Goal: Task Accomplishment & Management: Manage account settings

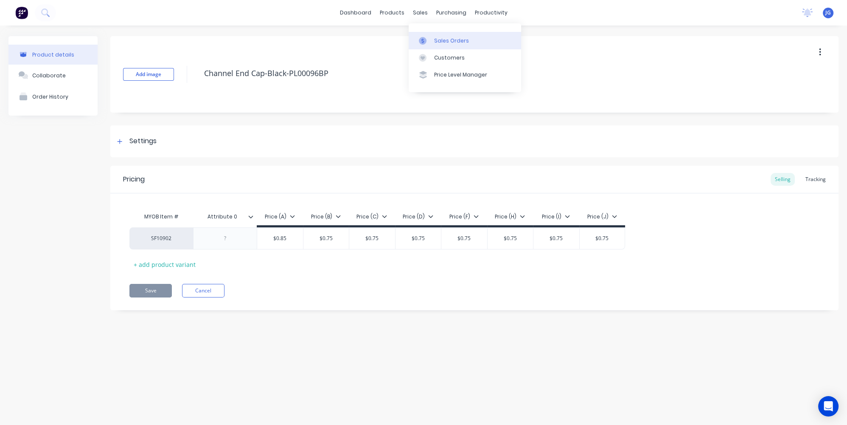
click at [427, 41] on div at bounding box center [425, 41] width 13 height 8
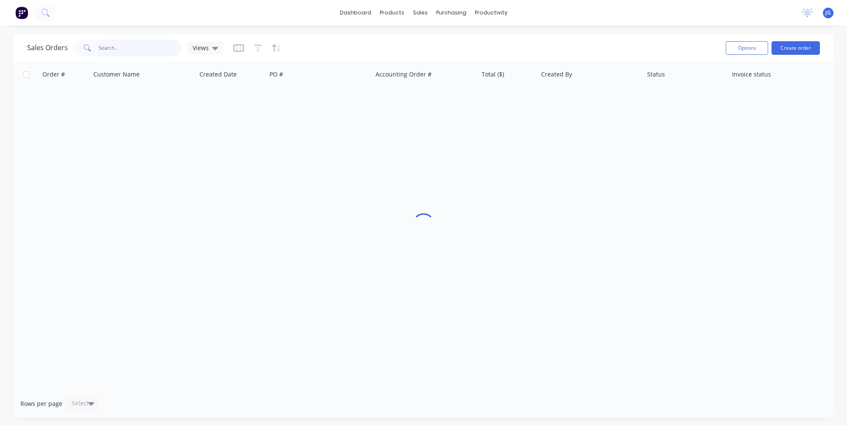
click at [155, 50] on input "text" at bounding box center [140, 47] width 83 height 17
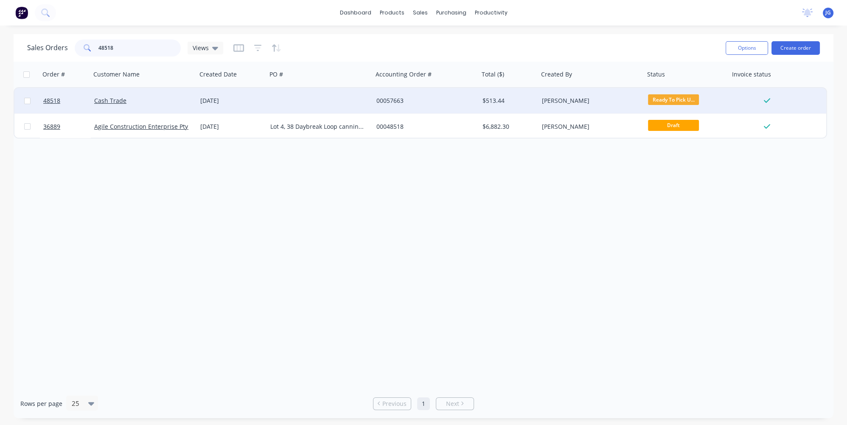
type input "48518"
click at [151, 96] on div "Cash Trade" at bounding box center [141, 100] width 94 height 8
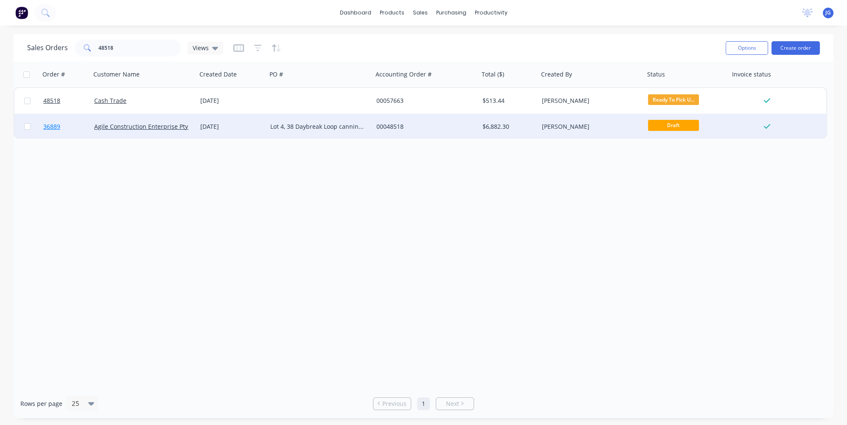
click at [82, 124] on link "36889" at bounding box center [68, 126] width 51 height 25
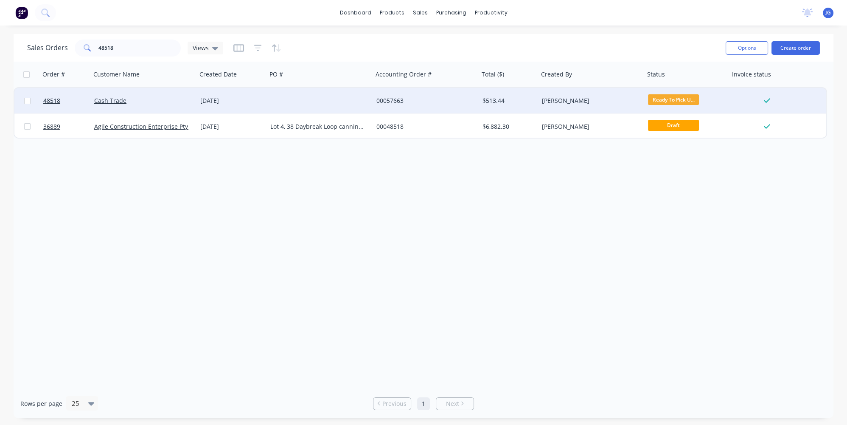
click at [177, 103] on div "Cash Trade" at bounding box center [141, 100] width 94 height 8
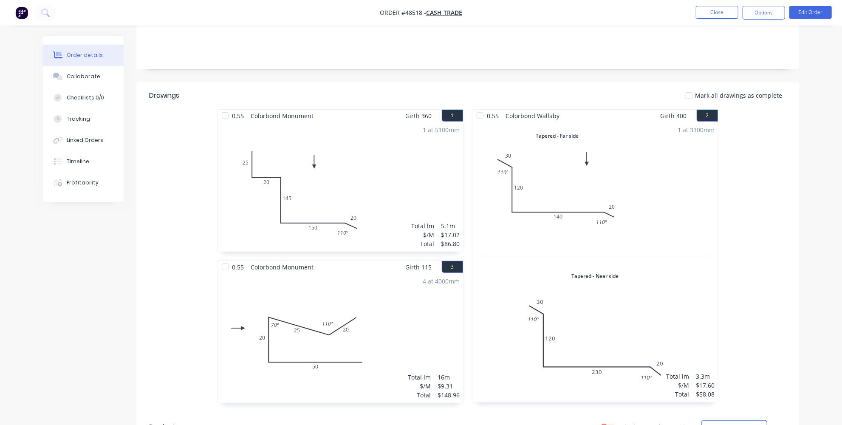
scroll to position [193, 0]
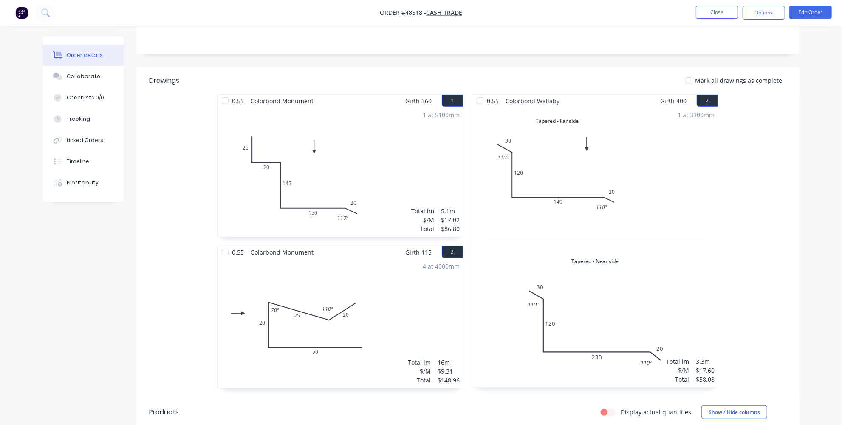
click at [408, 286] on div "4 at 4000mm Total lm $/M Total 16m $9.31 $148.96" at bounding box center [339, 322] width 245 height 129
click at [400, 288] on div "4 at 4000mm Total lm $/M Total 16m $9.31 $148.96" at bounding box center [339, 322] width 245 height 129
click at [333, 304] on div "4 at 4000mm Total lm $/M Total 16m $9.31 $148.96" at bounding box center [339, 322] width 245 height 129
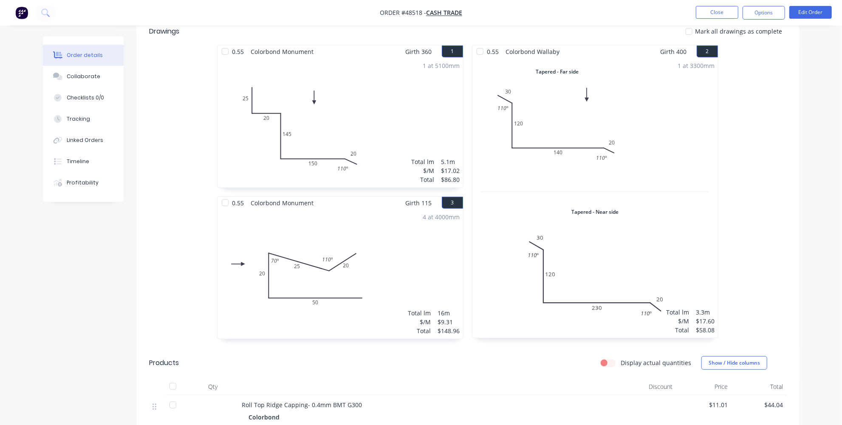
scroll to position [197, 0]
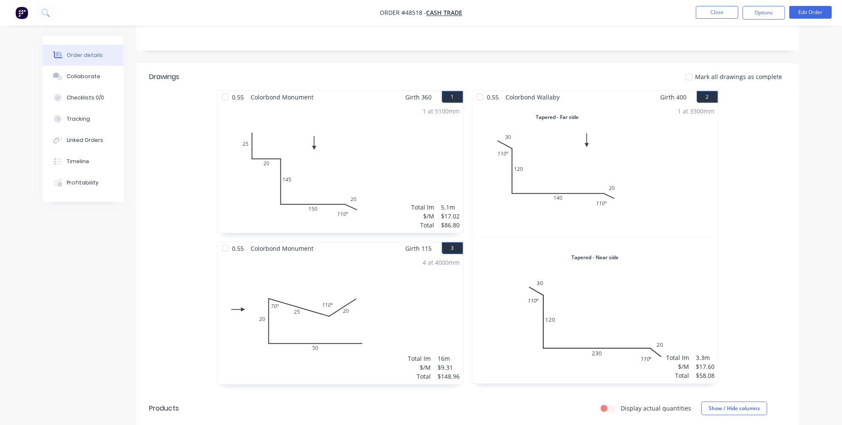
click at [360, 280] on div "4 at 4000mm Total lm $/M Total 16m $9.31 $148.96" at bounding box center [339, 318] width 245 height 129
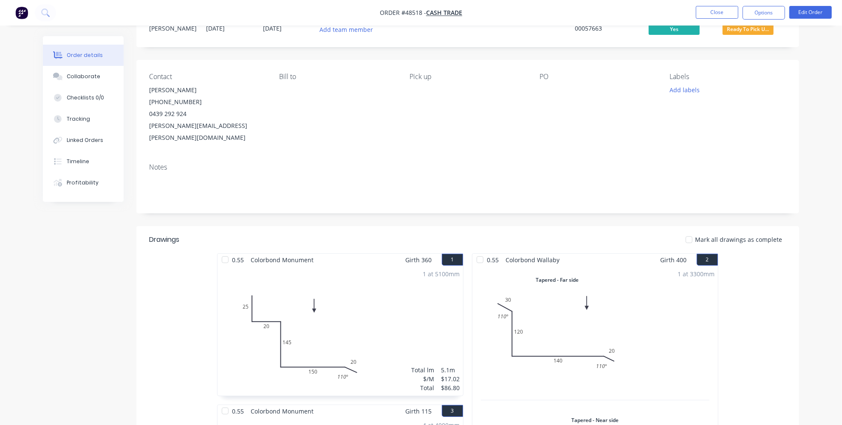
scroll to position [0, 0]
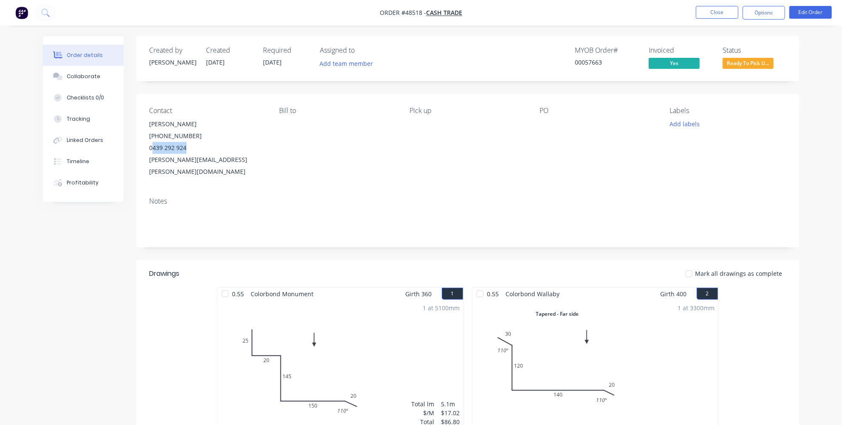
drag, startPoint x: 194, startPoint y: 144, endPoint x: 152, endPoint y: 151, distance: 42.2
click at [152, 151] on div "0439 292 924" at bounding box center [207, 148] width 116 height 12
copy div "439 292 924"
click at [735, 65] on span "Ready To Pick U..." at bounding box center [747, 63] width 51 height 11
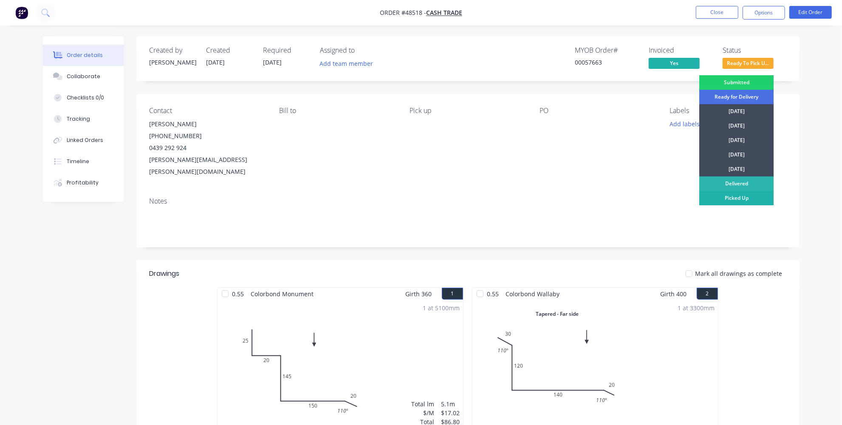
click at [728, 196] on div "Picked Up" at bounding box center [736, 198] width 74 height 14
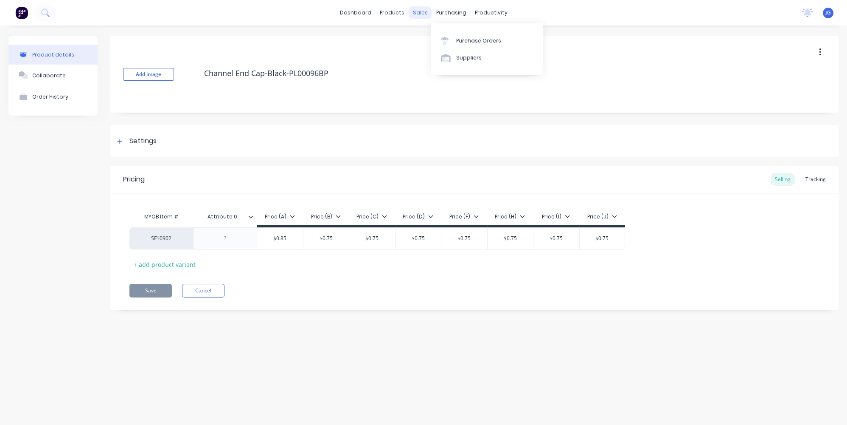
type textarea "x"
click at [425, 39] on icon at bounding box center [423, 41] width 8 height 8
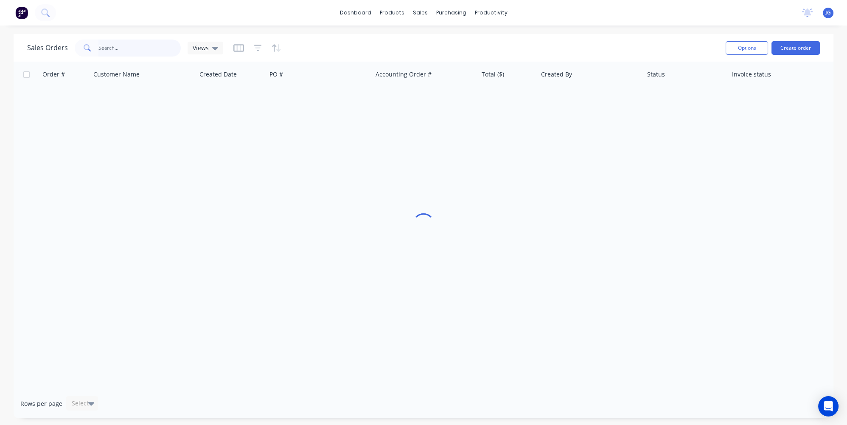
click at [144, 49] on input "text" at bounding box center [140, 47] width 83 height 17
paste input "439 292 924"
type input "439 292 924"
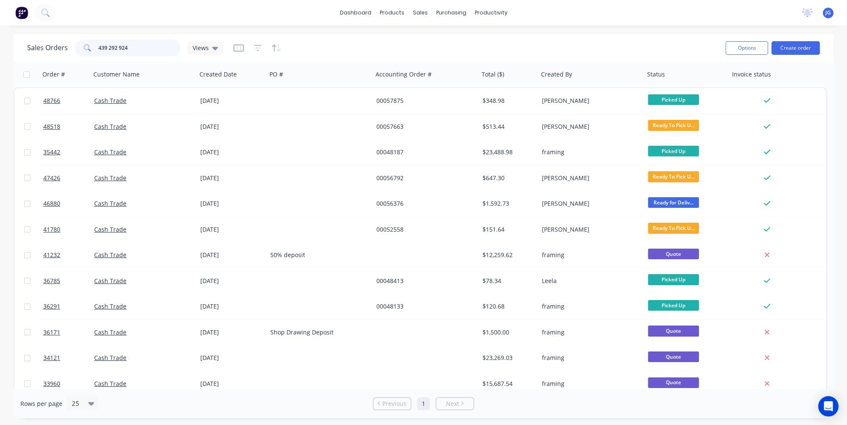
drag, startPoint x: 150, startPoint y: 50, endPoint x: 0, endPoint y: 51, distance: 150.3
click at [0, 51] on div "Sales Orders 439 292 924 Views Options Create order Order # Customer Name Creat…" at bounding box center [423, 226] width 847 height 384
paste input "46926"
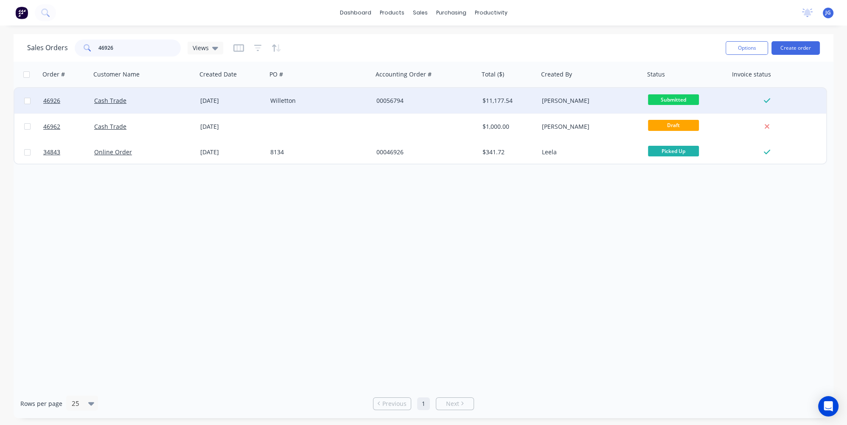
type input "46926"
click at [162, 101] on div "Cash Trade" at bounding box center [141, 100] width 94 height 8
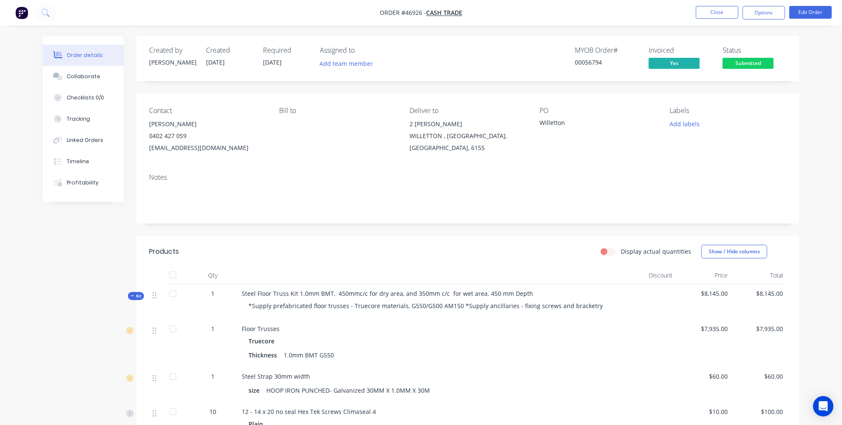
scroll to position [38, 0]
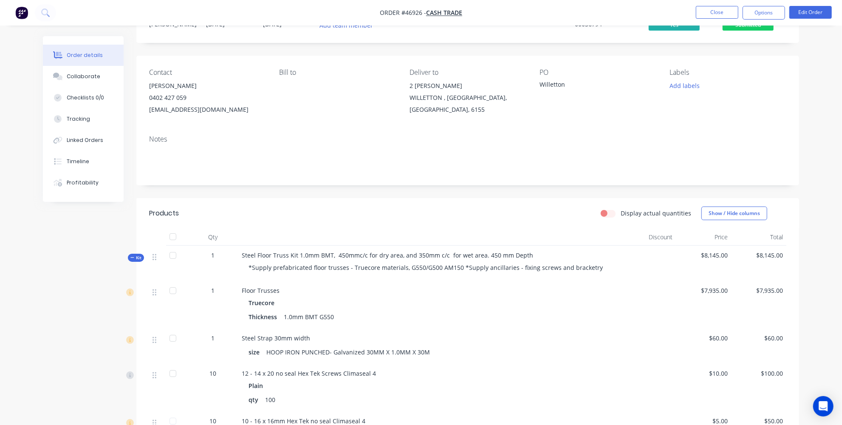
click at [625, 332] on div at bounding box center [647, 345] width 55 height 35
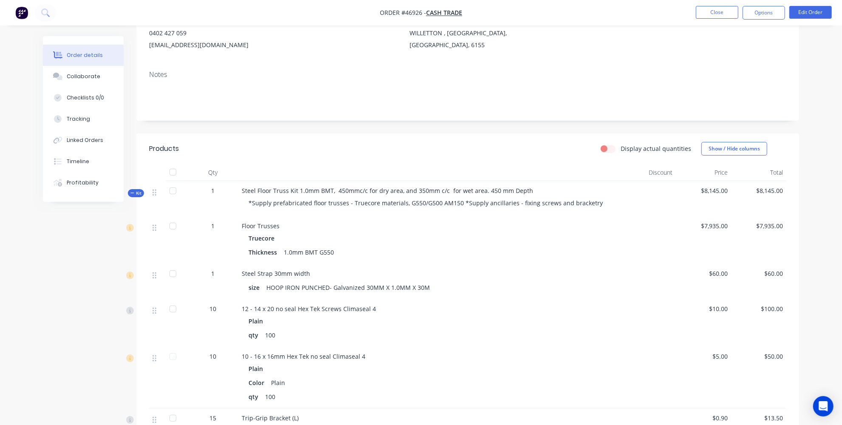
scroll to position [0, 0]
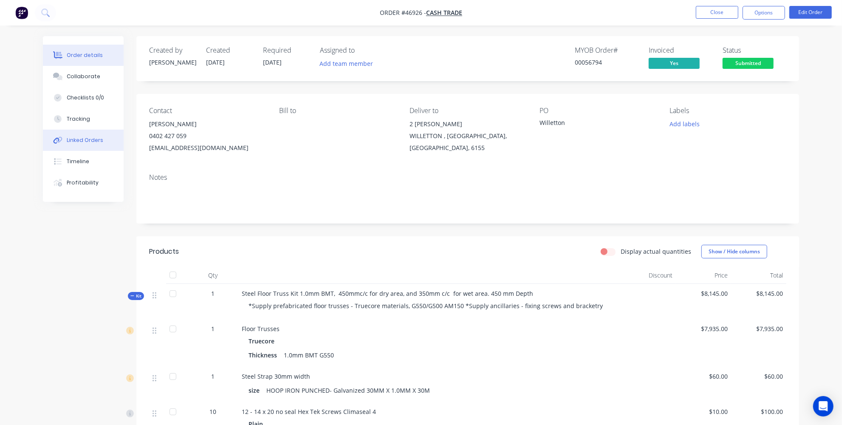
click at [90, 143] on div "Linked Orders" at bounding box center [85, 140] width 37 height 8
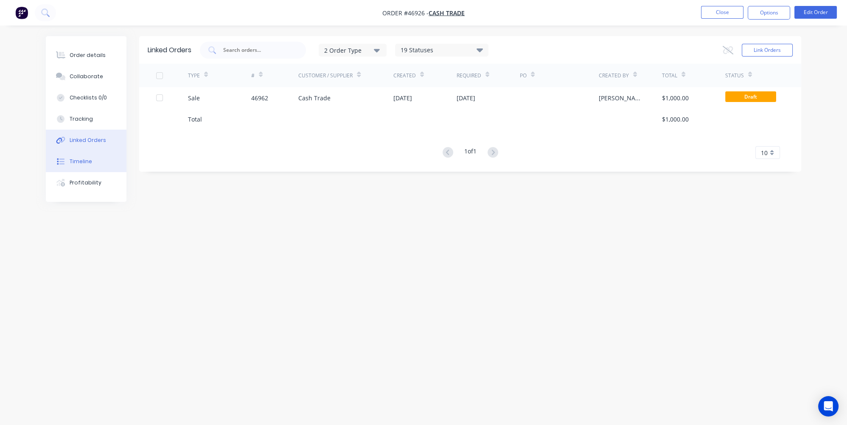
click at [86, 156] on button "Timeline" at bounding box center [86, 161] width 81 height 21
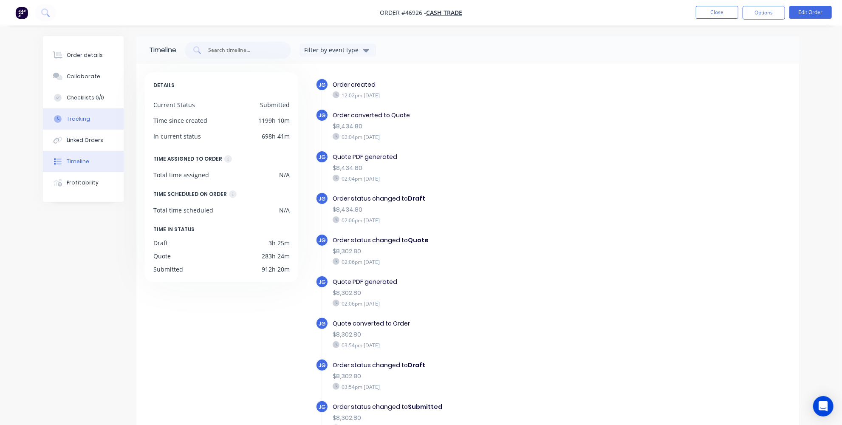
click at [92, 119] on button "Tracking" at bounding box center [83, 118] width 81 height 21
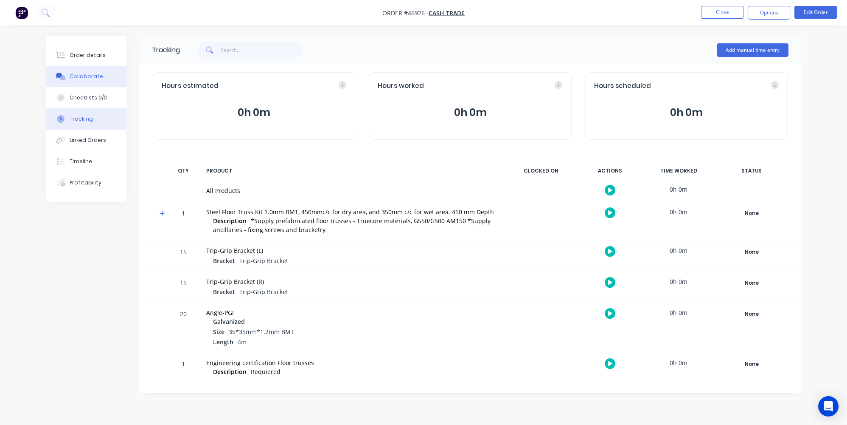
click at [81, 68] on button "Collaborate" at bounding box center [86, 76] width 81 height 21
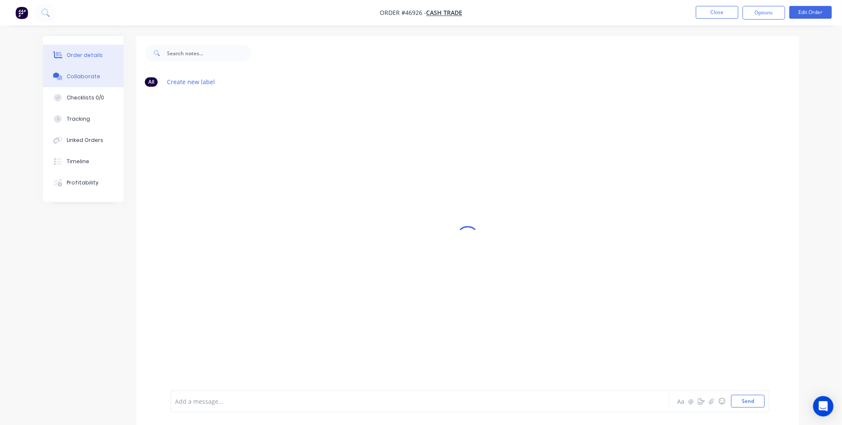
click at [83, 60] on button "Order details" at bounding box center [83, 55] width 81 height 21
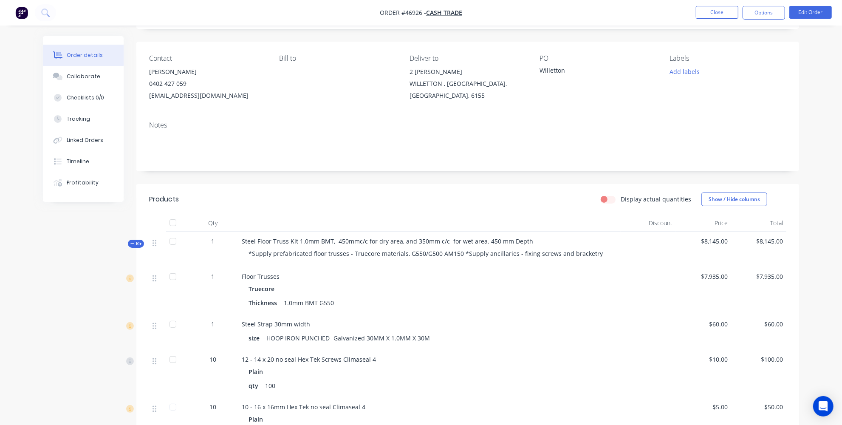
scroll to position [52, 0]
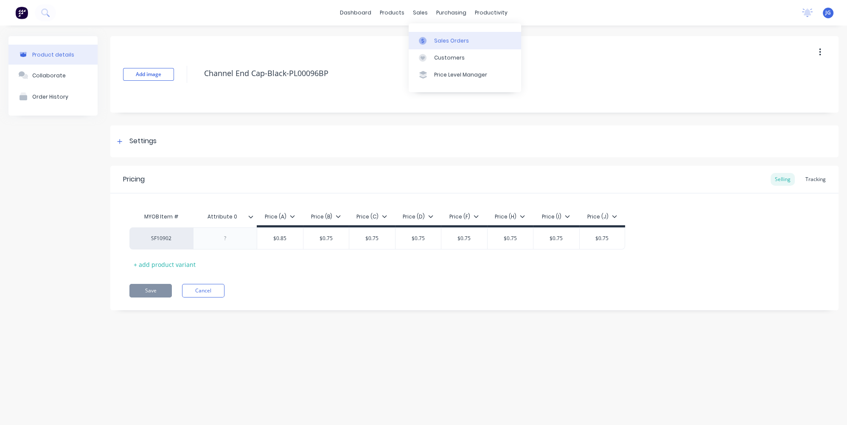
click at [428, 34] on link "Sales Orders" at bounding box center [465, 40] width 113 height 17
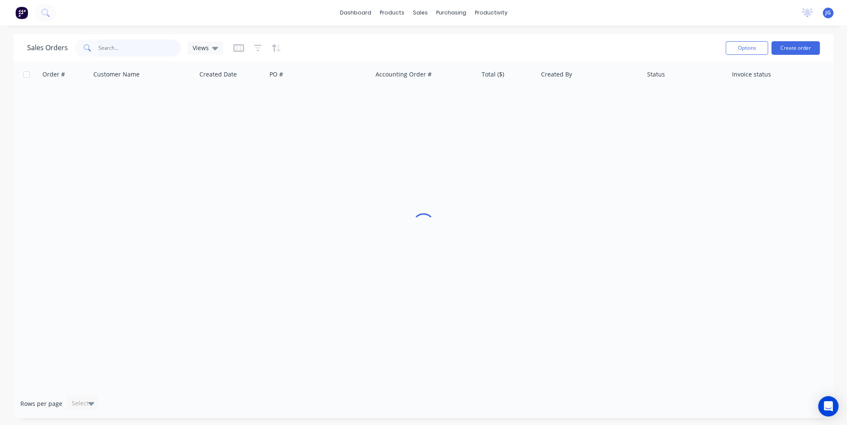
click at [165, 51] on input "text" at bounding box center [140, 47] width 83 height 17
paste input "48064"
type input "48064"
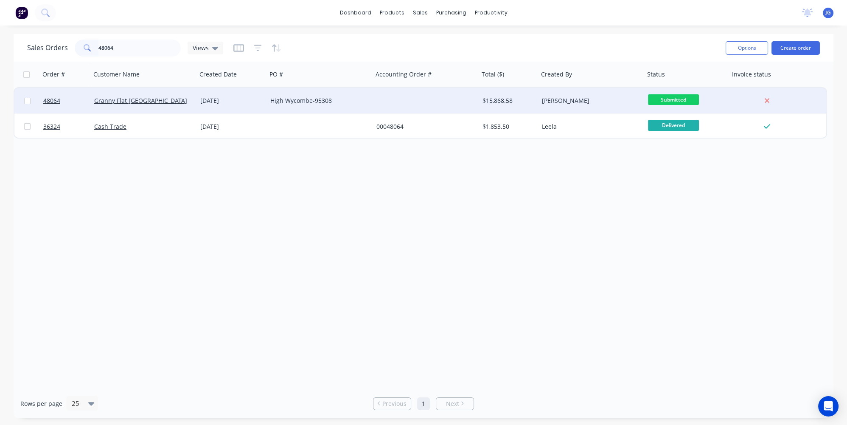
click at [168, 97] on div "Granny Flat [GEOGRAPHIC_DATA]" at bounding box center [141, 100] width 94 height 8
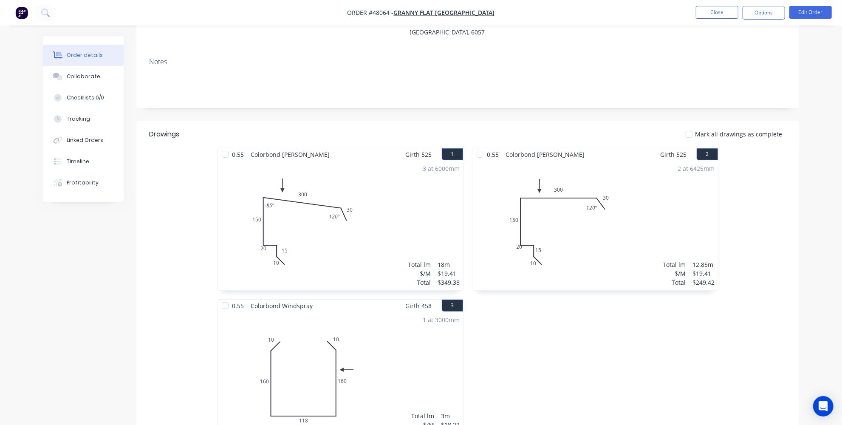
scroll to position [106, 0]
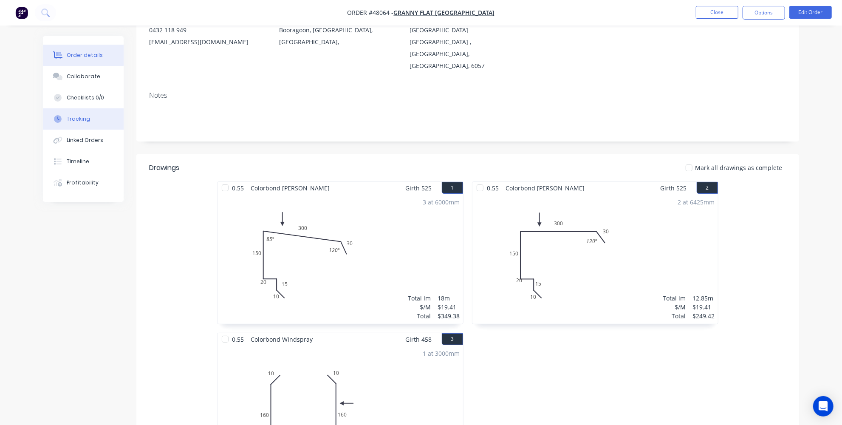
click at [79, 119] on div "Tracking" at bounding box center [78, 119] width 23 height 8
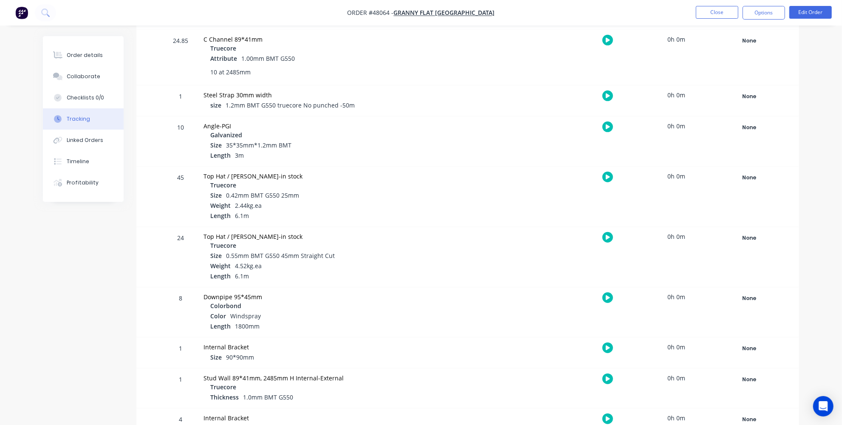
scroll to position [386, 0]
click at [68, 150] on button "Linked Orders" at bounding box center [83, 139] width 81 height 21
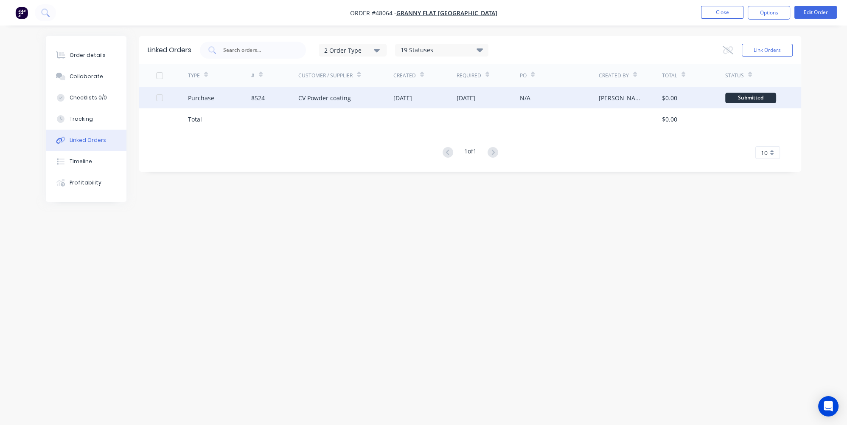
click at [414, 102] on div "28 Aug 2025" at bounding box center [425, 97] width 63 height 21
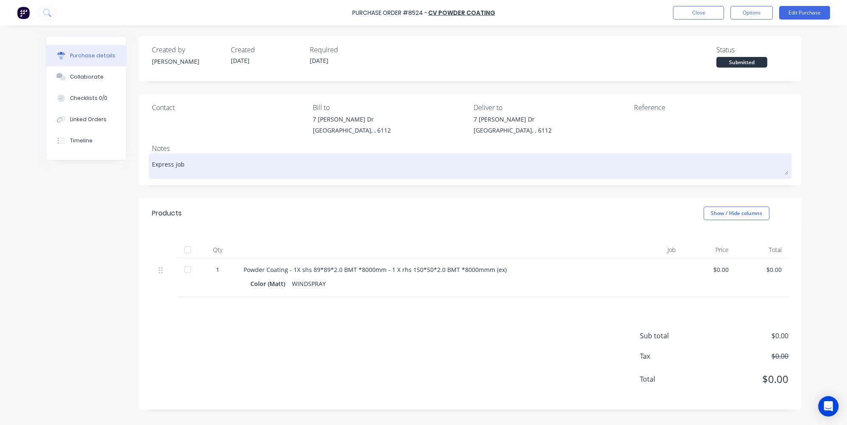
drag, startPoint x: 270, startPoint y: 161, endPoint x: 231, endPoint y: 158, distance: 38.3
click at [253, 160] on textarea "Express job" at bounding box center [470, 164] width 637 height 19
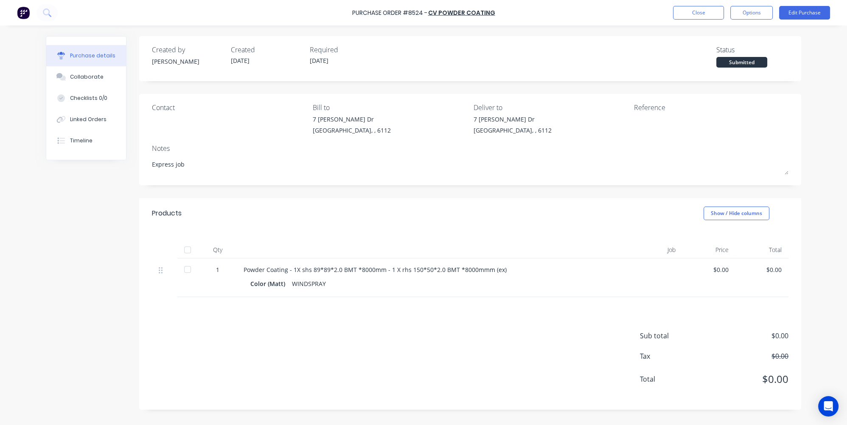
drag, startPoint x: 217, startPoint y: 158, endPoint x: 139, endPoint y: 159, distance: 77.3
click at [139, 159] on div "Contact Bill to 7 Cartwright Dr Forrestdale, , 6112 Deliver to 7 Cartwright Dr …" at bounding box center [470, 139] width 662 height 91
click at [105, 137] on button "Timeline" at bounding box center [86, 140] width 80 height 21
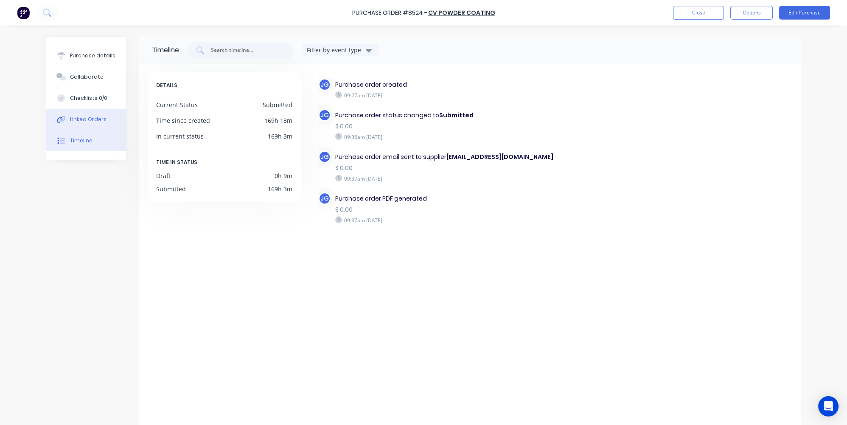
click at [85, 115] on div "Linked Orders" at bounding box center [88, 119] width 37 height 8
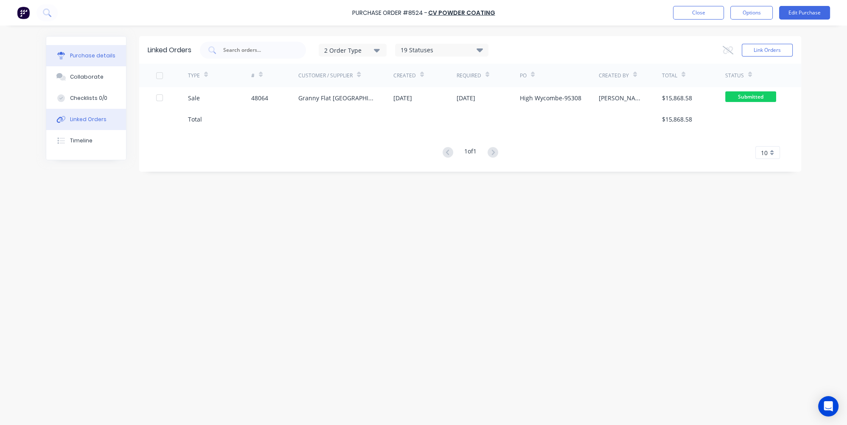
click at [96, 56] on div "Purchase details" at bounding box center [92, 56] width 45 height 8
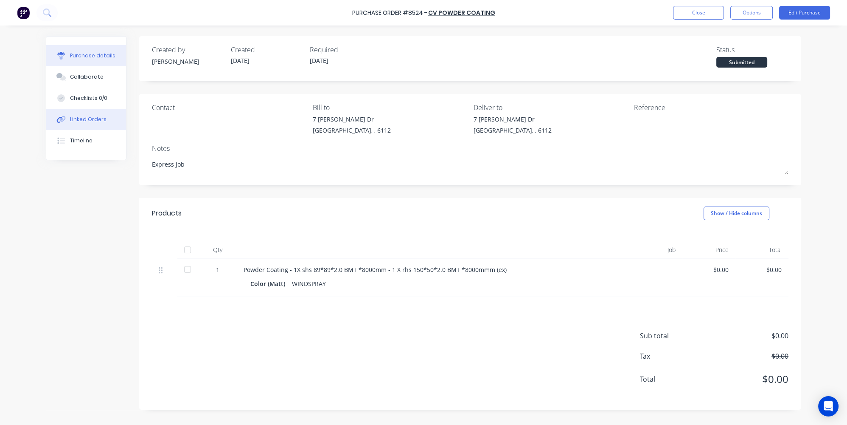
click at [88, 118] on div "Linked Orders" at bounding box center [88, 119] width 37 height 8
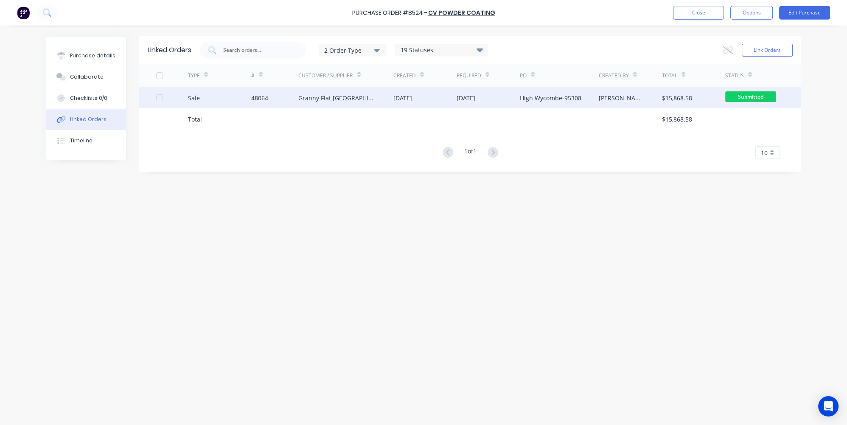
click at [249, 98] on div "Sale" at bounding box center [219, 97] width 63 height 21
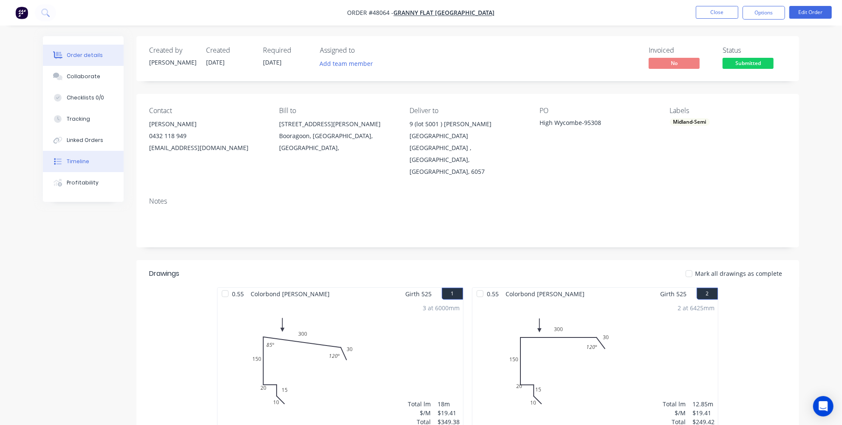
click at [63, 158] on div at bounding box center [57, 162] width 13 height 8
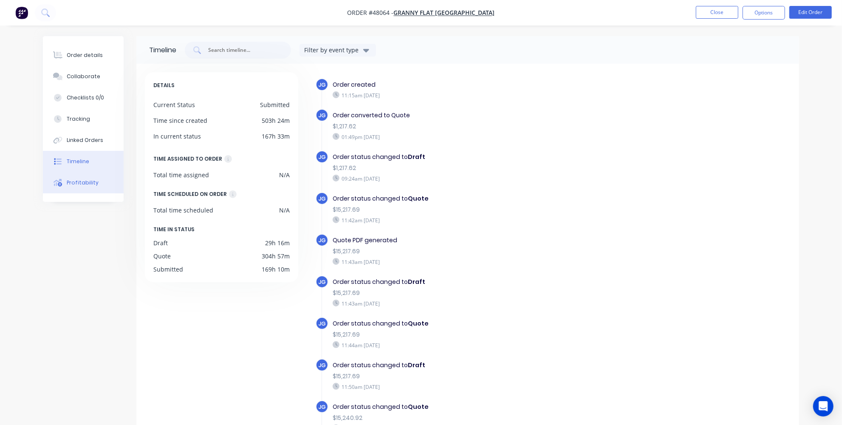
click at [67, 182] on div "Profitability" at bounding box center [83, 183] width 32 height 8
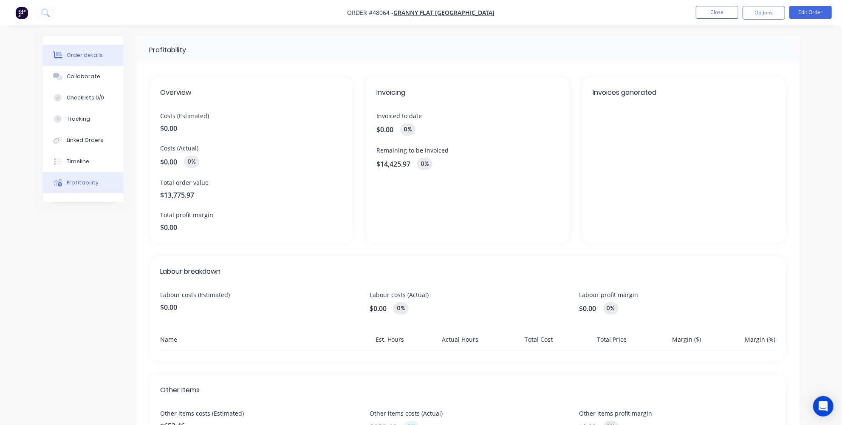
click at [91, 59] on button "Order details" at bounding box center [83, 55] width 81 height 21
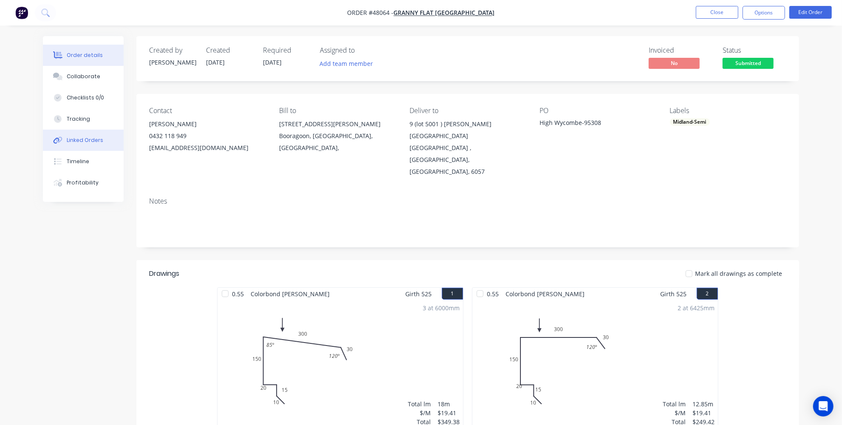
click at [65, 137] on button "Linked Orders" at bounding box center [83, 139] width 81 height 21
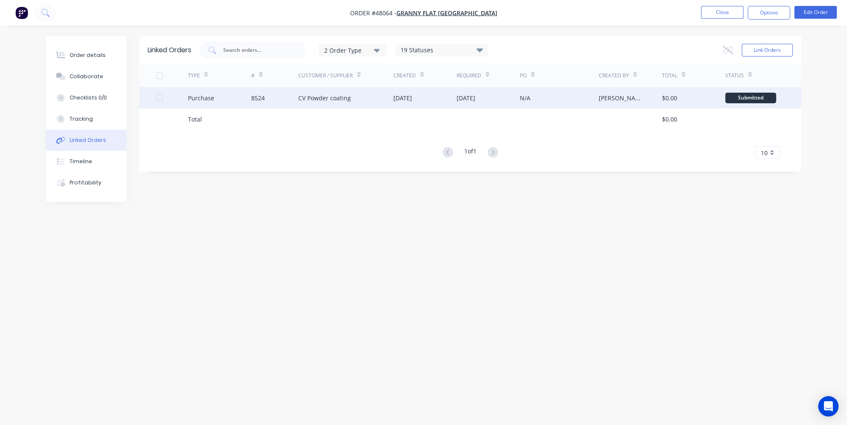
click at [500, 101] on div "03 Sep 2025" at bounding box center [488, 97] width 63 height 21
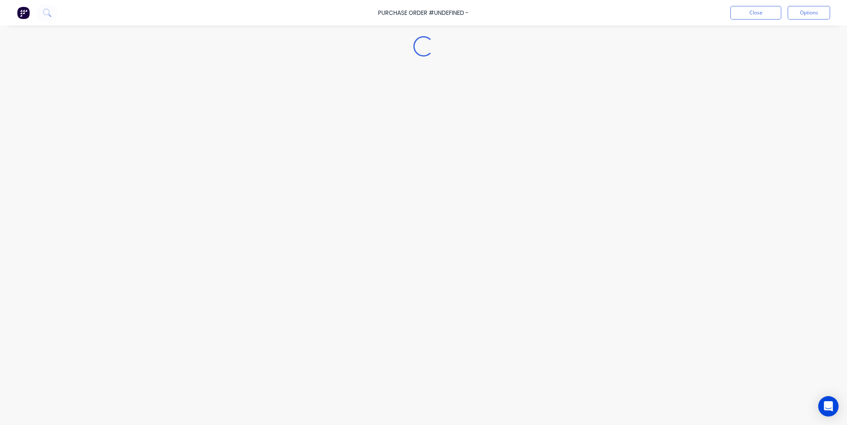
type textarea "x"
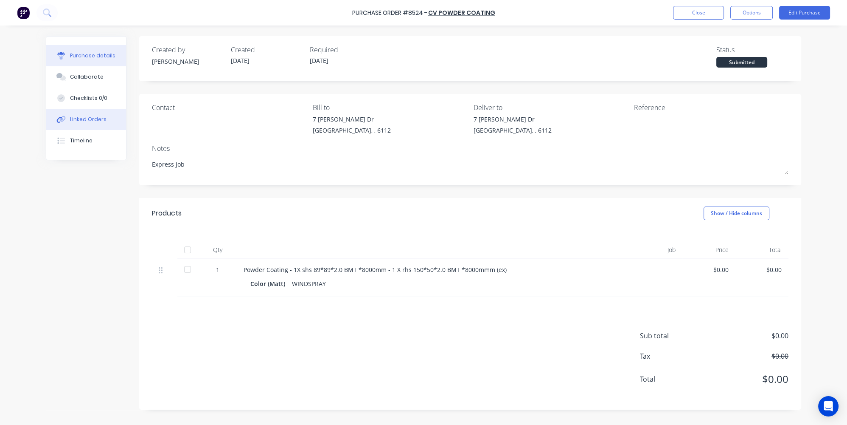
click at [99, 121] on div "Linked Orders" at bounding box center [88, 119] width 37 height 8
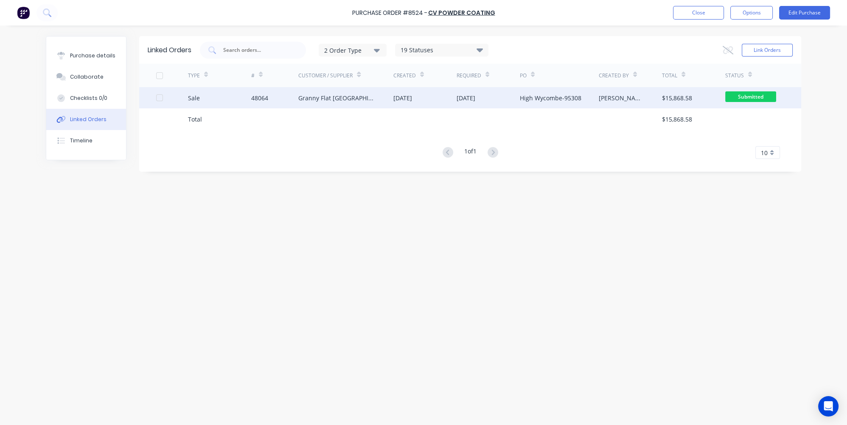
click at [299, 101] on div "Granny Flat [GEOGRAPHIC_DATA]" at bounding box center [337, 97] width 78 height 9
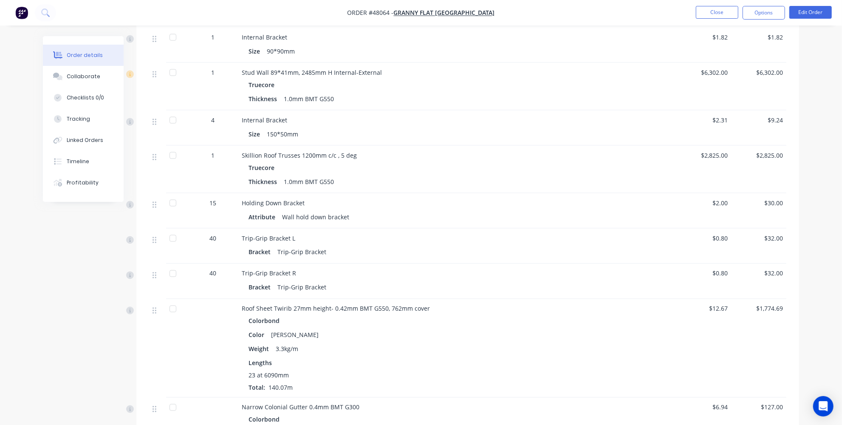
scroll to position [849, 0]
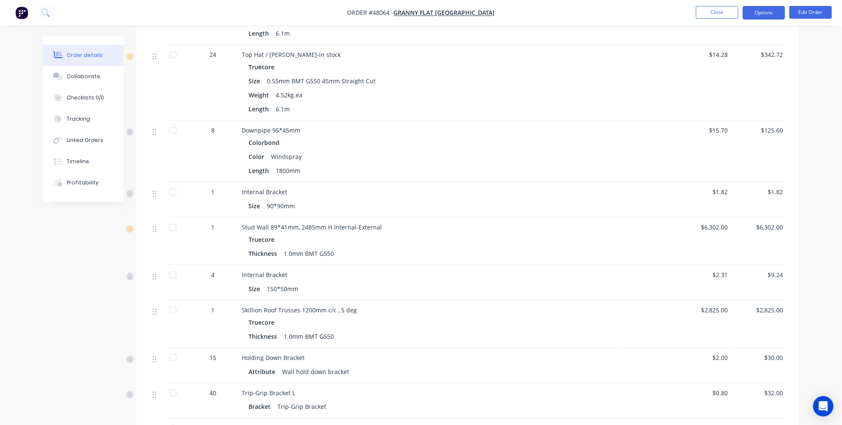
click at [779, 13] on button "Options" at bounding box center [763, 13] width 42 height 14
drag, startPoint x: 820, startPoint y: 68, endPoint x: 817, endPoint y: 25, distance: 42.6
click at [820, 67] on div "Order details Collaborate Checklists 0/0 Tracking Linked Orders Timeline Profit…" at bounding box center [421, 280] width 842 height 2259
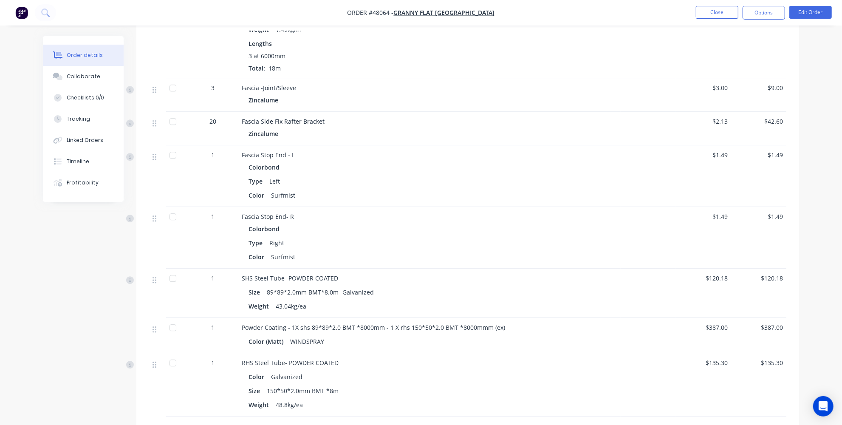
scroll to position [1621, 0]
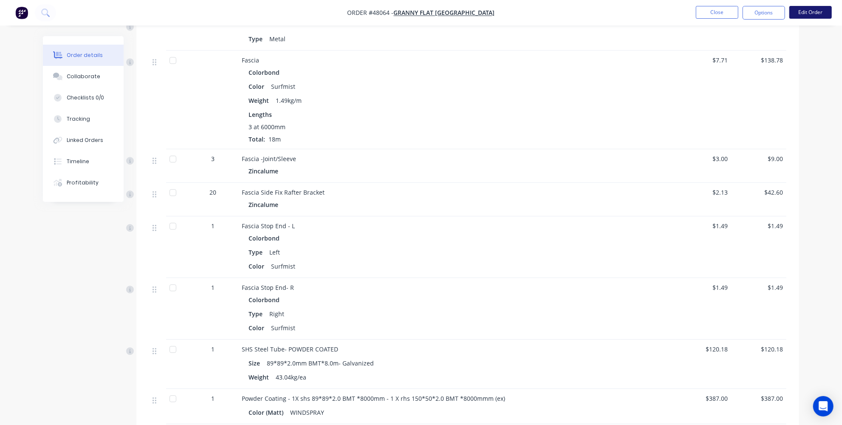
click at [805, 16] on button "Edit Order" at bounding box center [810, 12] width 42 height 13
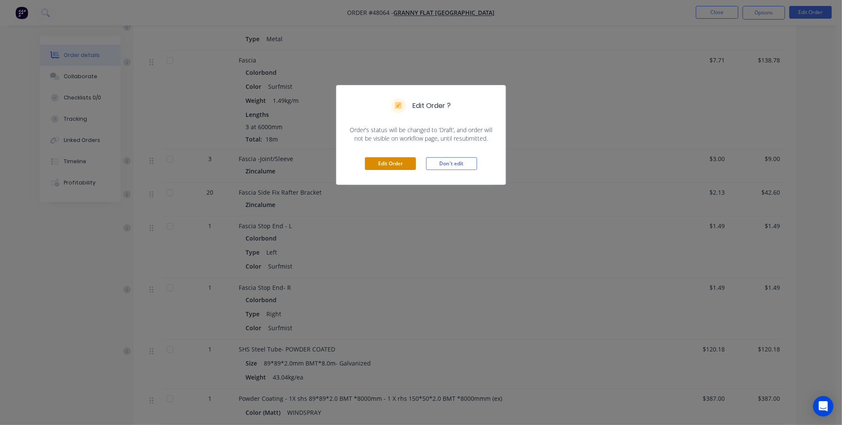
click at [390, 162] on button "Edit Order" at bounding box center [390, 163] width 51 height 13
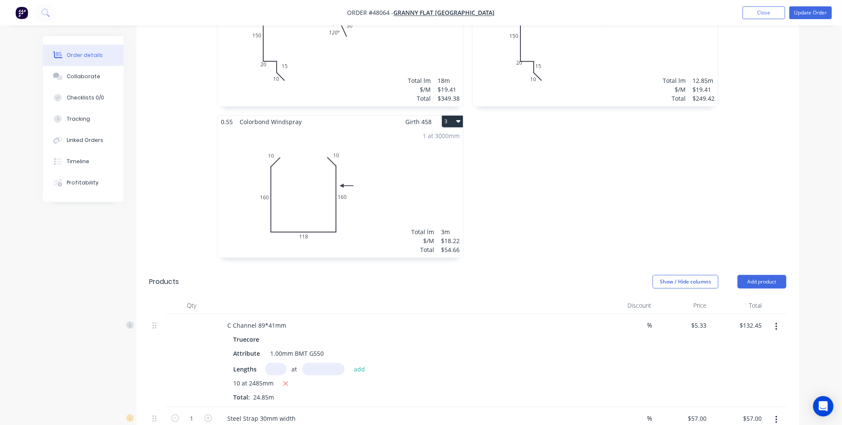
scroll to position [386, 0]
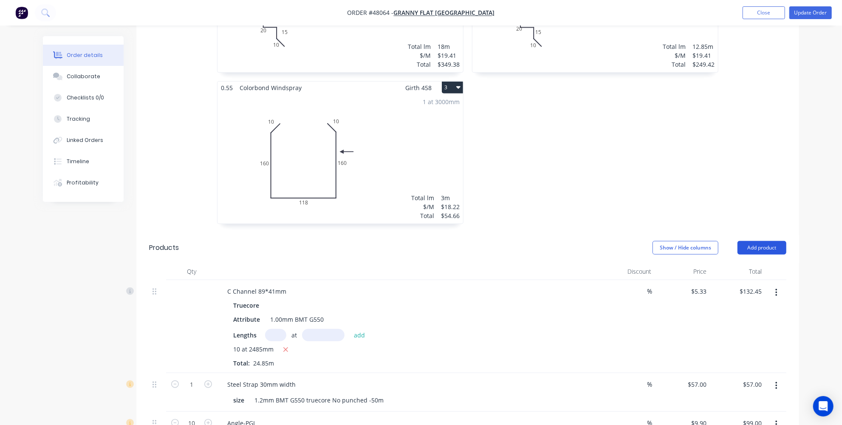
click at [759, 241] on button "Add product" at bounding box center [761, 248] width 49 height 14
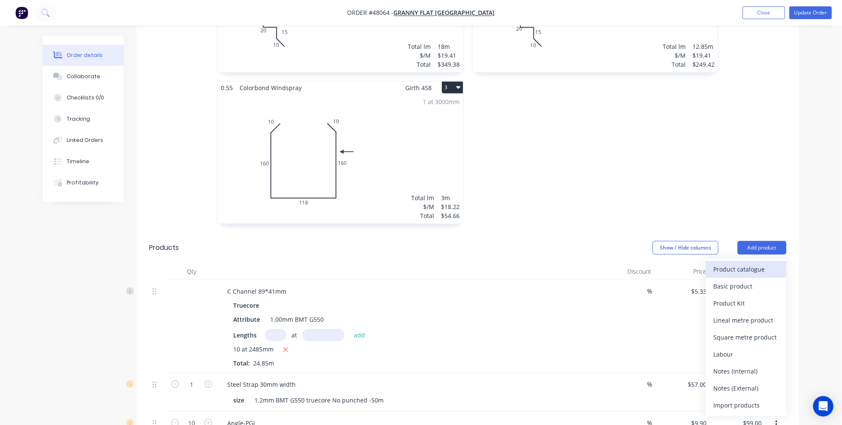
click at [733, 263] on div "Product catalogue" at bounding box center [745, 269] width 65 height 12
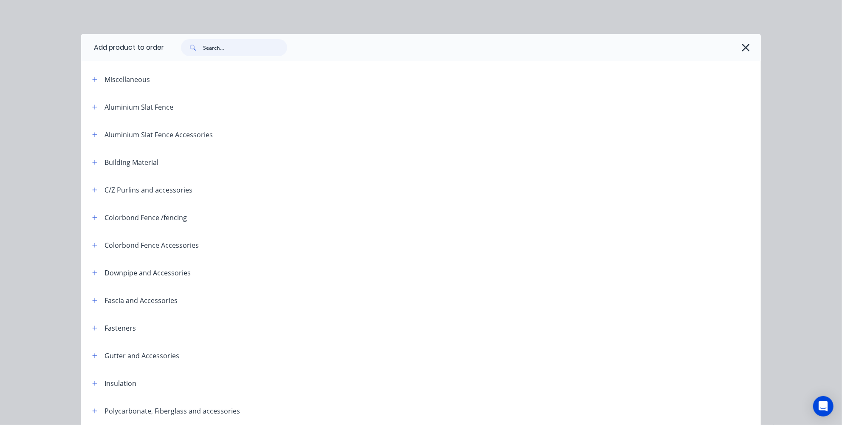
click at [228, 40] on input "text" at bounding box center [245, 47] width 84 height 17
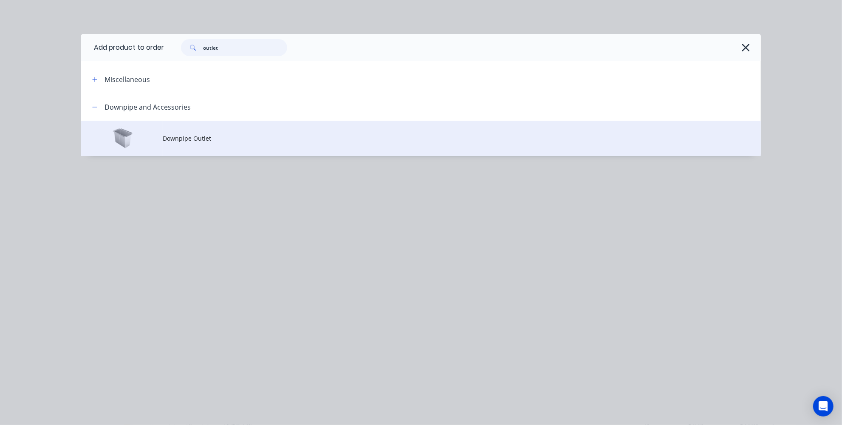
type input "outlet"
click at [192, 139] on span "Downpipe Outlet" at bounding box center [402, 138] width 478 height 9
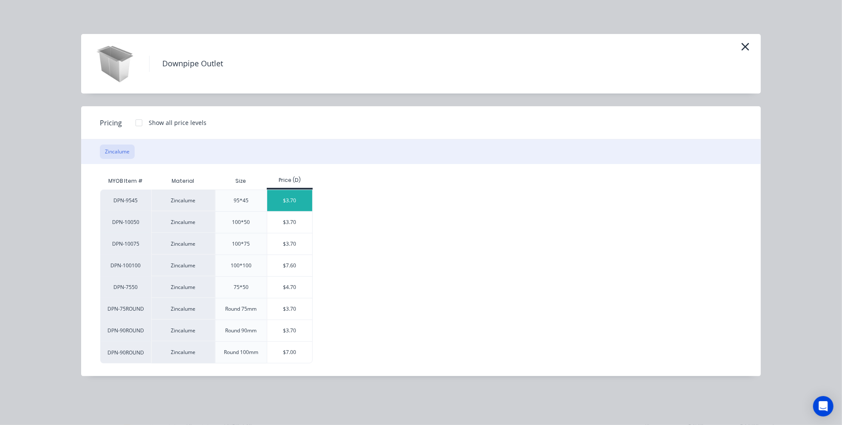
click at [285, 197] on div "$3.70" at bounding box center [289, 200] width 45 height 21
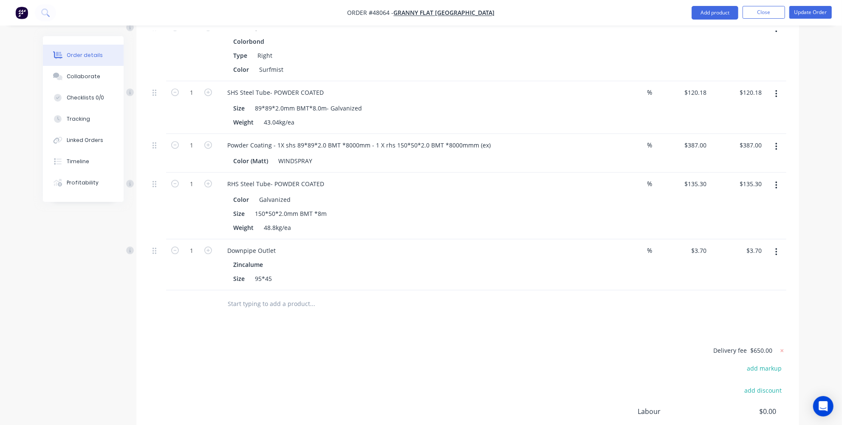
scroll to position [2046, 0]
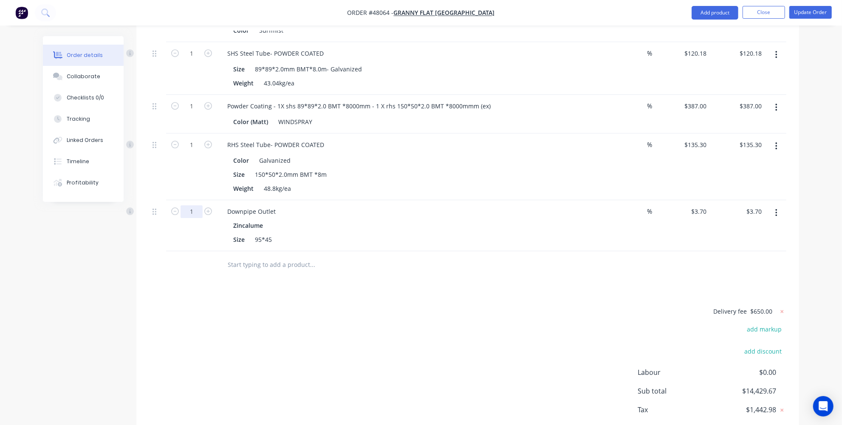
click at [197, 205] on input "1" at bounding box center [191, 211] width 22 height 13
type input "4"
type input "$14.80"
click at [382, 306] on div "Delivery fee $650.00 add markup add discount Labour $0.00 Sub total $14,429.67 …" at bounding box center [467, 376] width 637 height 141
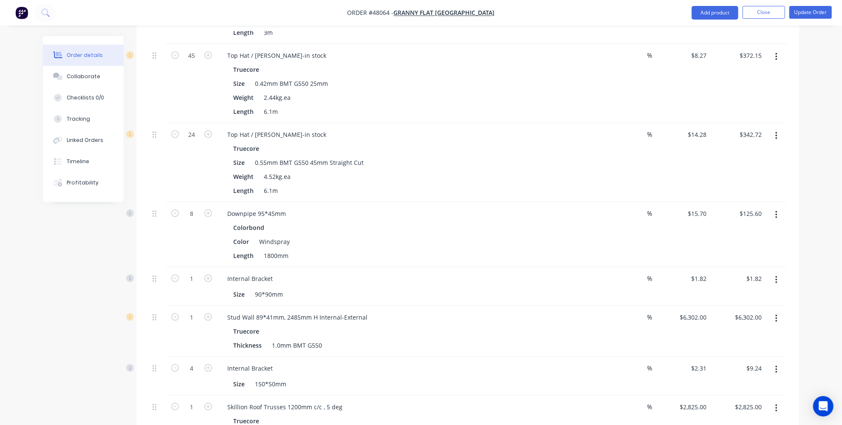
scroll to position [887, 0]
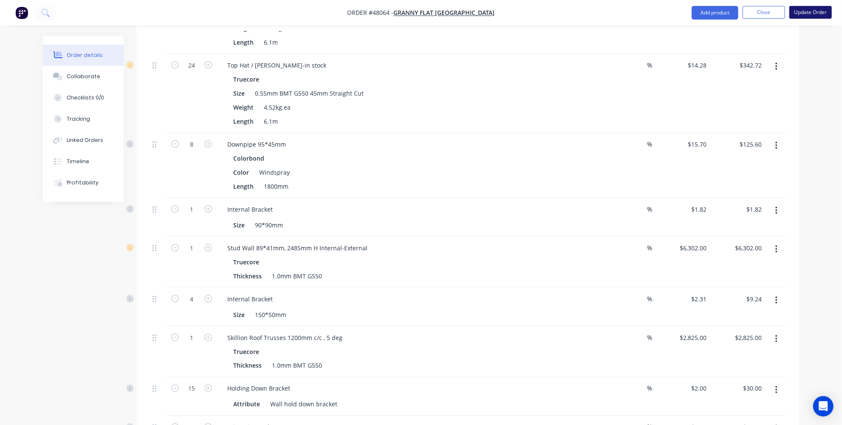
click at [816, 14] on button "Update Order" at bounding box center [810, 12] width 42 height 13
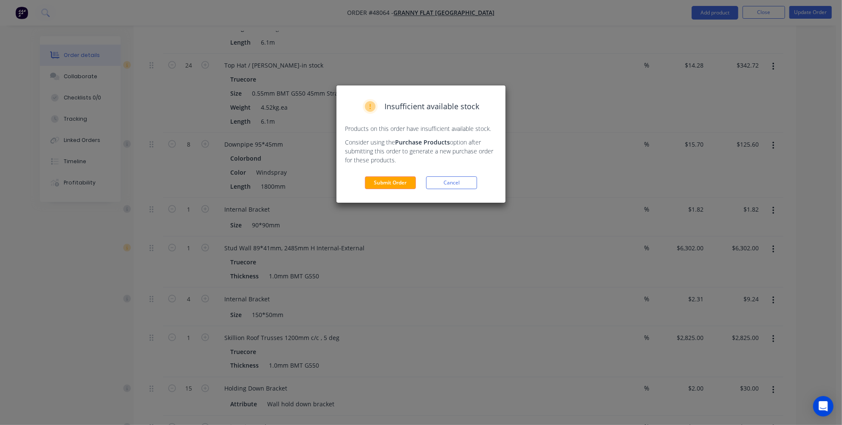
drag, startPoint x: 463, startPoint y: 178, endPoint x: 693, endPoint y: 48, distance: 263.7
click at [465, 178] on button "Cancel" at bounding box center [451, 182] width 51 height 13
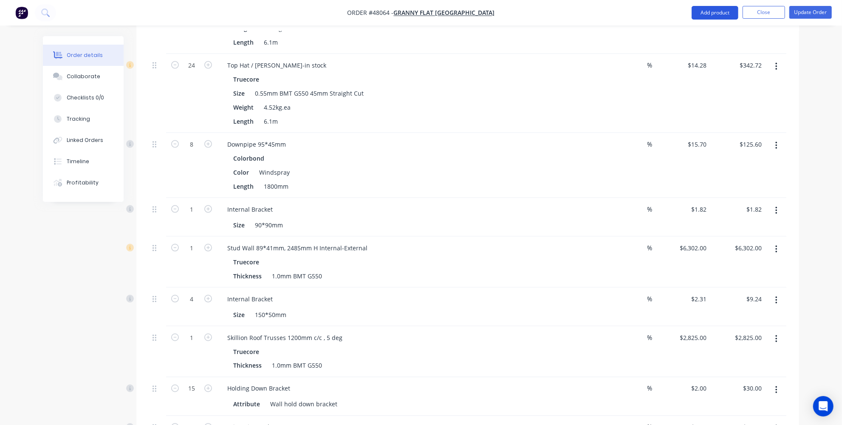
click at [712, 10] on button "Add product" at bounding box center [714, 13] width 47 height 14
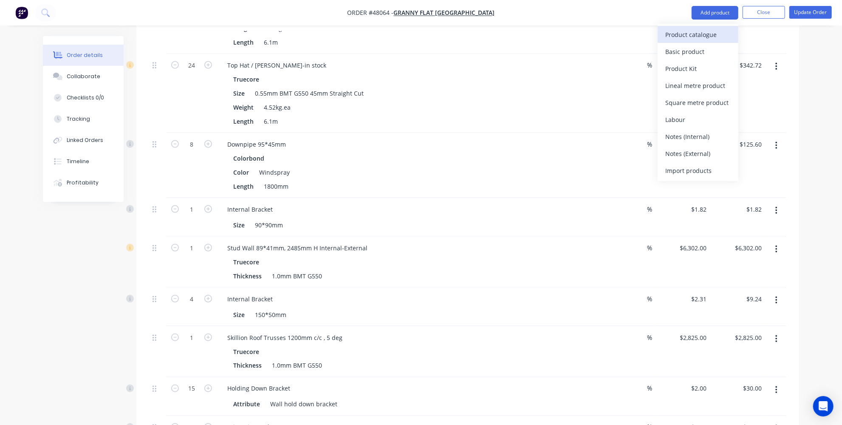
click at [704, 30] on div "Product catalogue" at bounding box center [697, 34] width 65 height 12
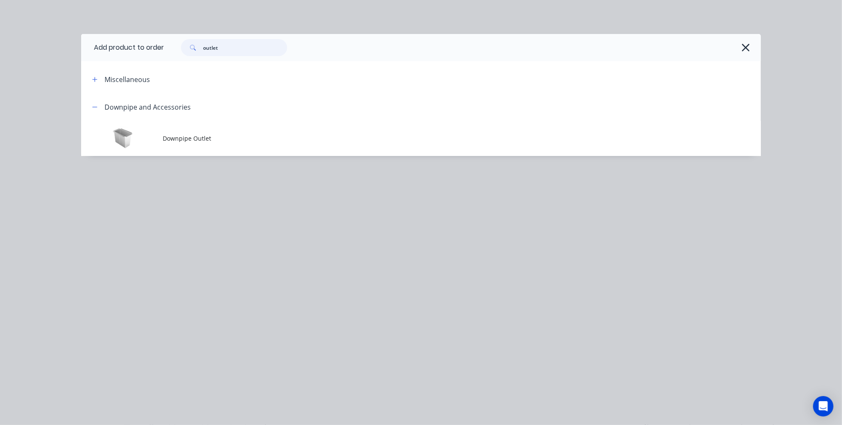
drag, startPoint x: 284, startPoint y: 46, endPoint x: 107, endPoint y: 40, distance: 177.6
click at [128, 45] on header "Add product to order outlet" at bounding box center [420, 47] width 679 height 27
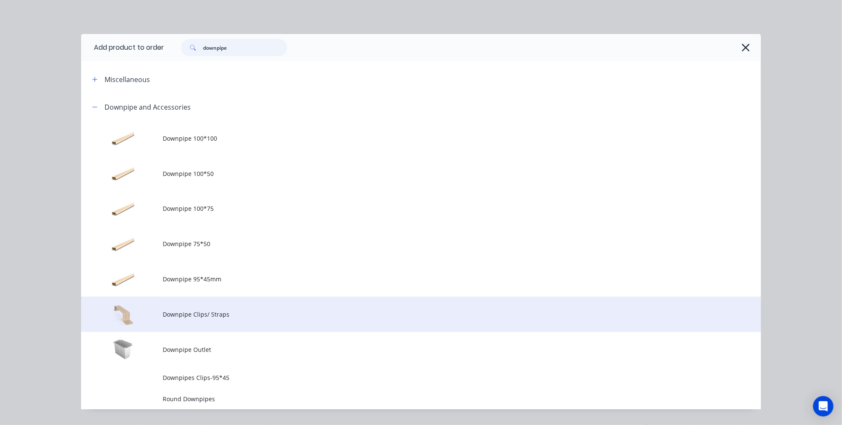
type input "downpipe"
click at [218, 320] on td "Downpipe Clips/ Straps" at bounding box center [462, 313] width 598 height 35
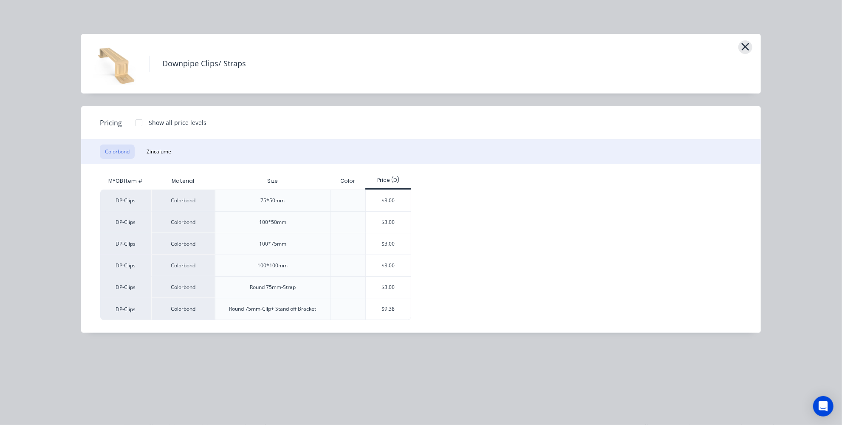
click at [748, 43] on icon "button" at bounding box center [744, 47] width 9 height 12
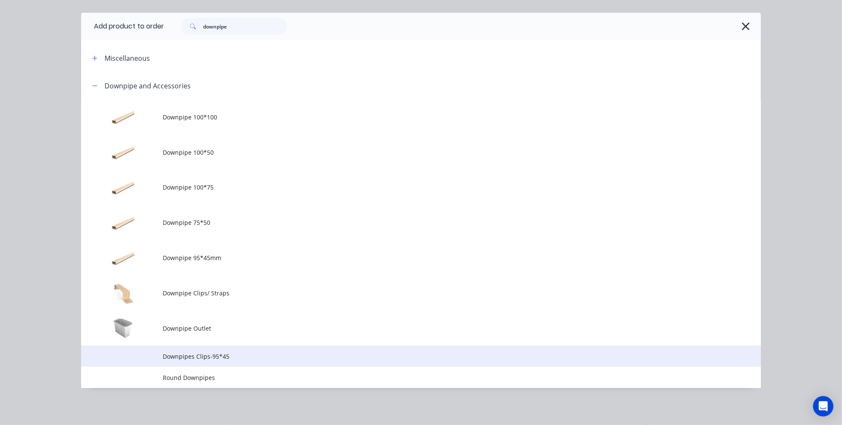
click at [224, 360] on td "Downpipes Clips-95*45" at bounding box center [462, 355] width 598 height 21
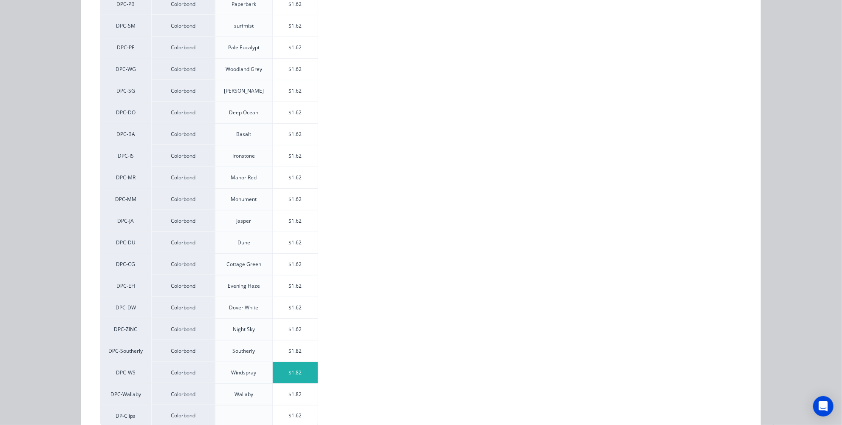
scroll to position [193, 0]
click at [285, 366] on div "$1.82" at bounding box center [295, 370] width 45 height 21
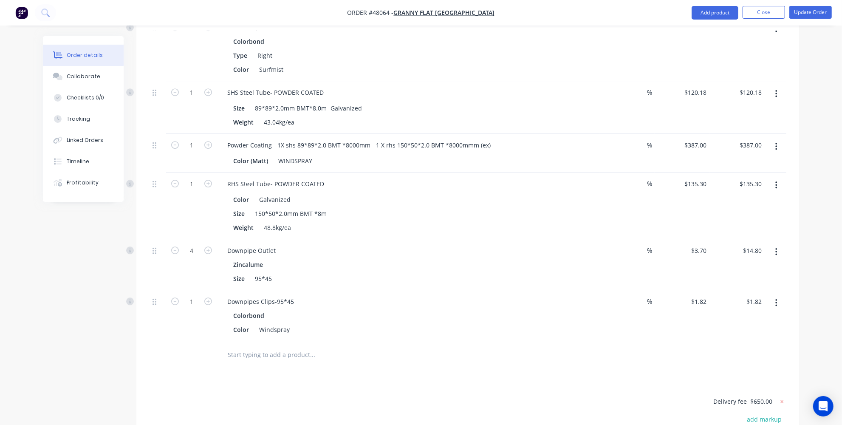
scroll to position [2007, 0]
click at [190, 290] on div "1" at bounding box center [191, 315] width 51 height 51
click at [196, 295] on input "1" at bounding box center [191, 301] width 22 height 13
type input "8"
type input "$14.56"
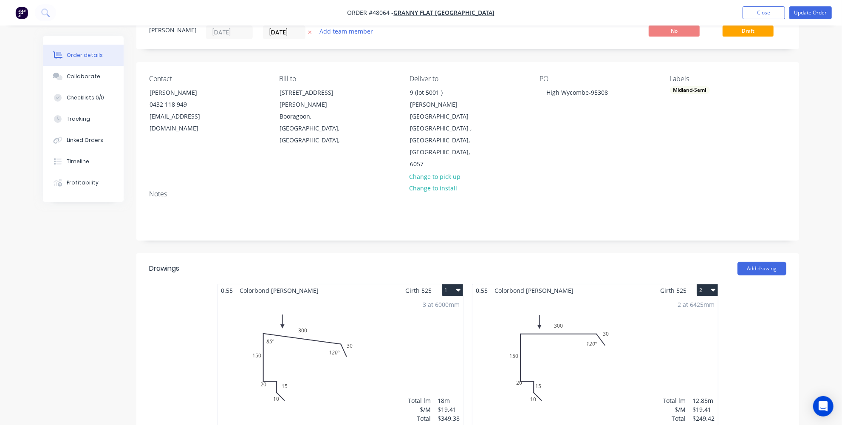
scroll to position [0, 0]
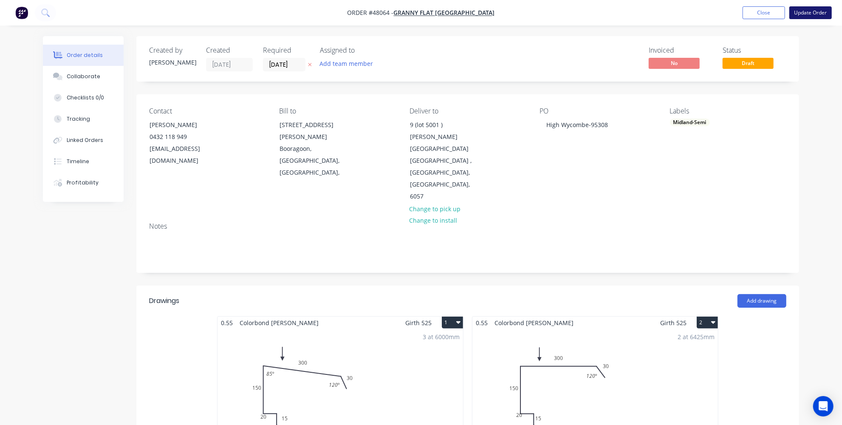
click at [808, 13] on button "Update Order" at bounding box center [810, 12] width 42 height 13
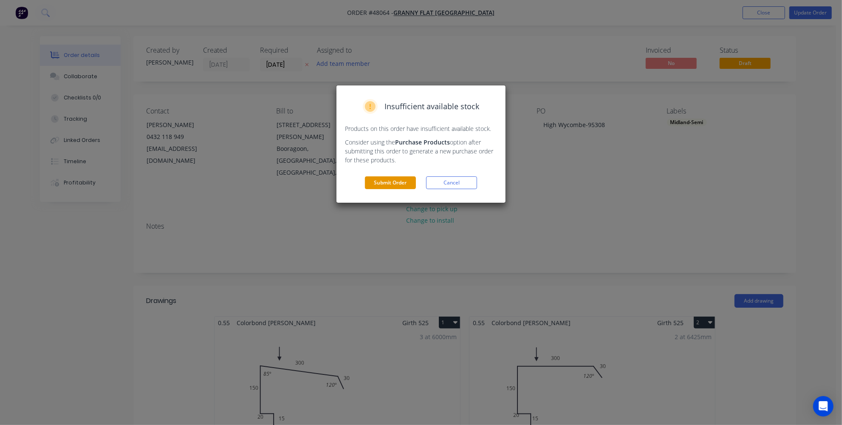
click at [383, 184] on button "Submit Order" at bounding box center [390, 182] width 51 height 13
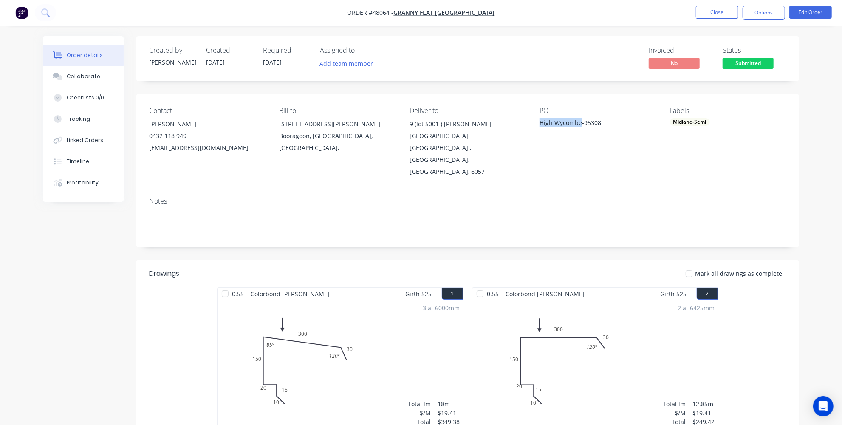
drag, startPoint x: 580, startPoint y: 124, endPoint x: 534, endPoint y: 123, distance: 45.9
click at [534, 123] on div "Contact Kiran Shanker 0432 118 949 kiran@grannyflatswa.com Bill to 92 McCoy st …" at bounding box center [467, 142] width 662 height 96
copy div "High Wycombe"
click at [225, 214] on div "Notes" at bounding box center [467, 218] width 662 height 57
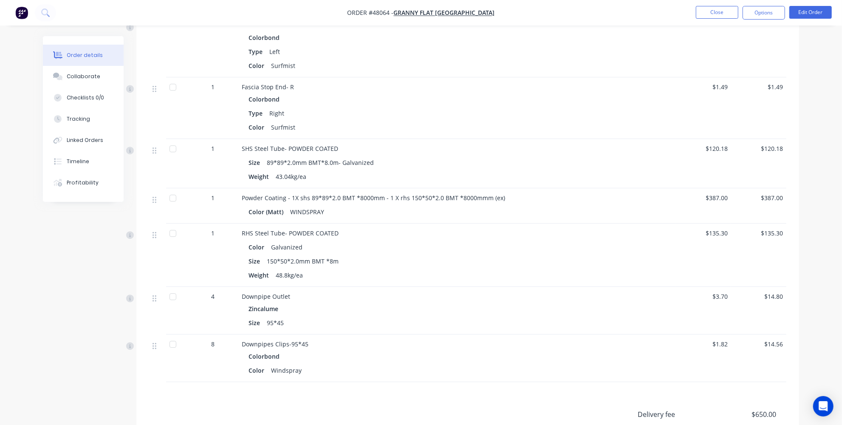
scroll to position [1860, 0]
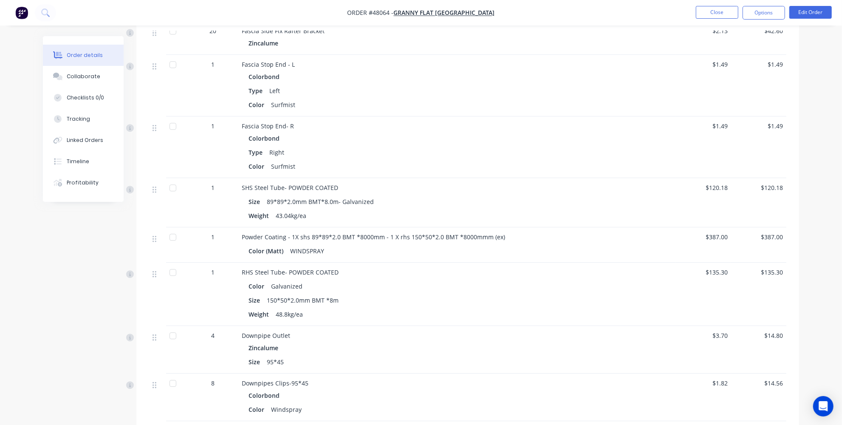
scroll to position [1783, 0]
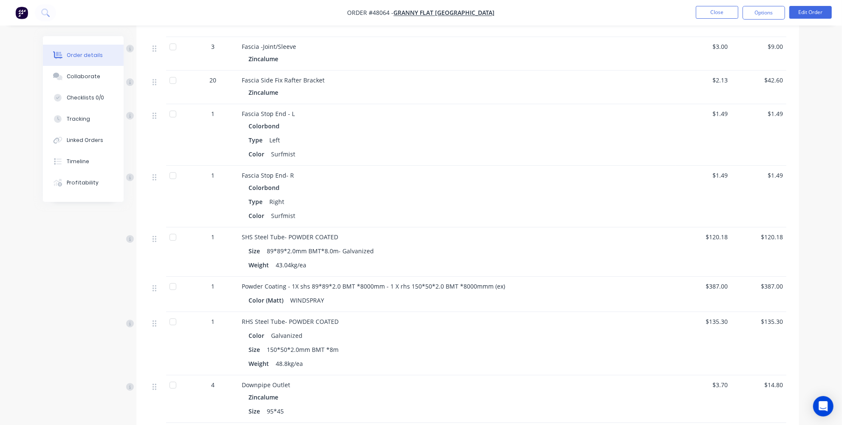
scroll to position [1744, 0]
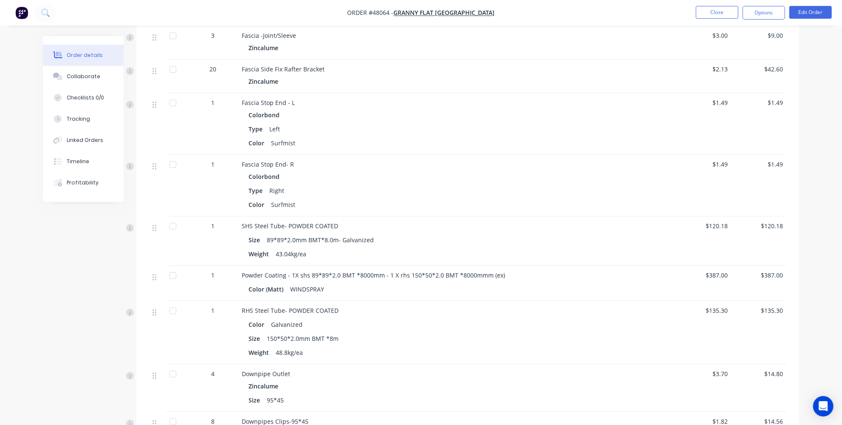
click at [169, 267] on div at bounding box center [172, 275] width 17 height 17
click at [169, 217] on div at bounding box center [172, 225] width 17 height 17
click at [172, 302] on div at bounding box center [172, 310] width 17 height 17
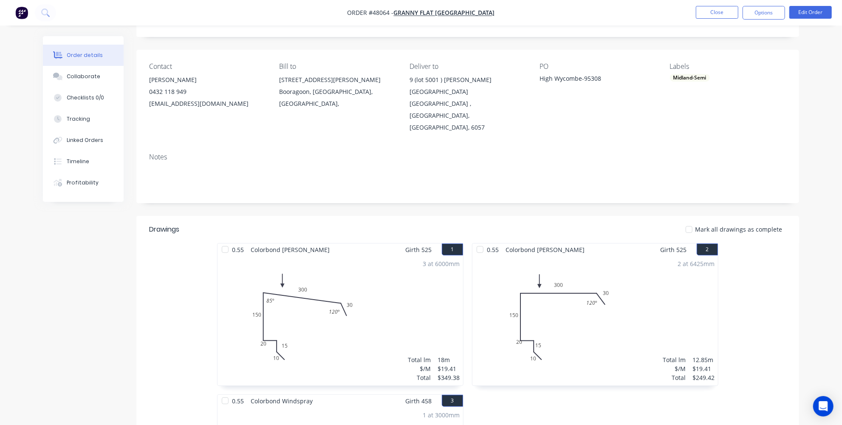
scroll to position [0, 0]
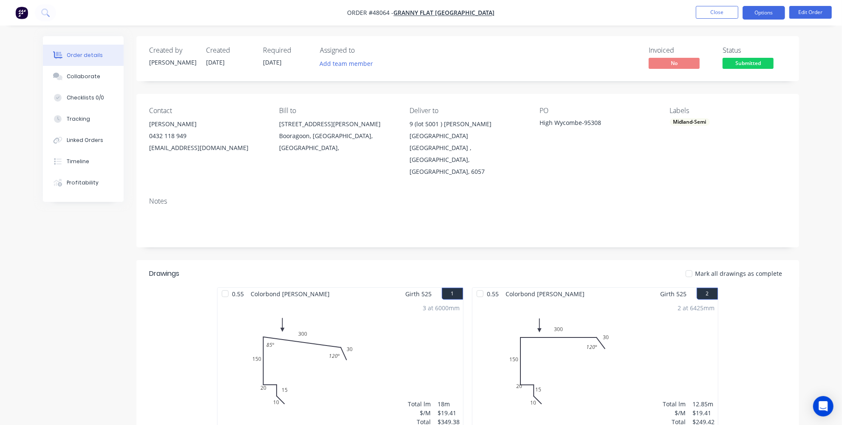
click at [764, 8] on button "Options" at bounding box center [763, 13] width 42 height 14
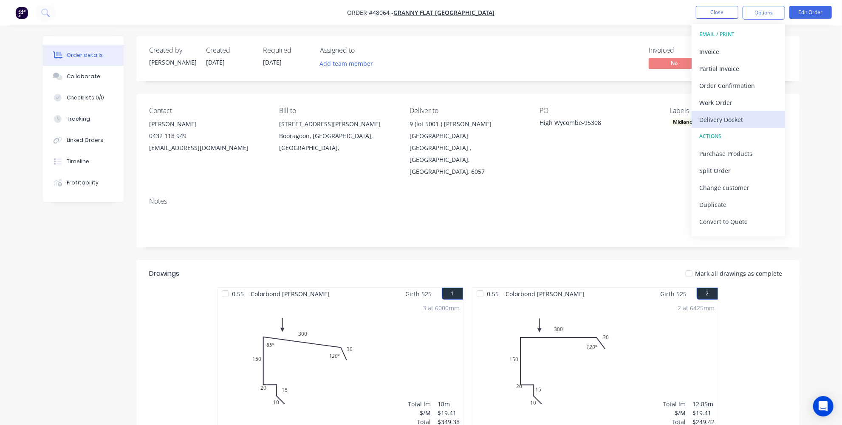
click at [727, 124] on div "Delivery Docket" at bounding box center [738, 119] width 78 height 12
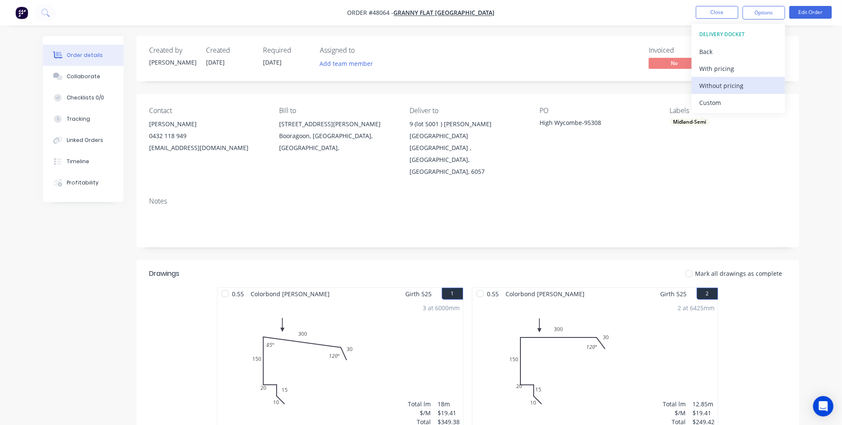
click at [728, 89] on div "Without pricing" at bounding box center [738, 85] width 78 height 12
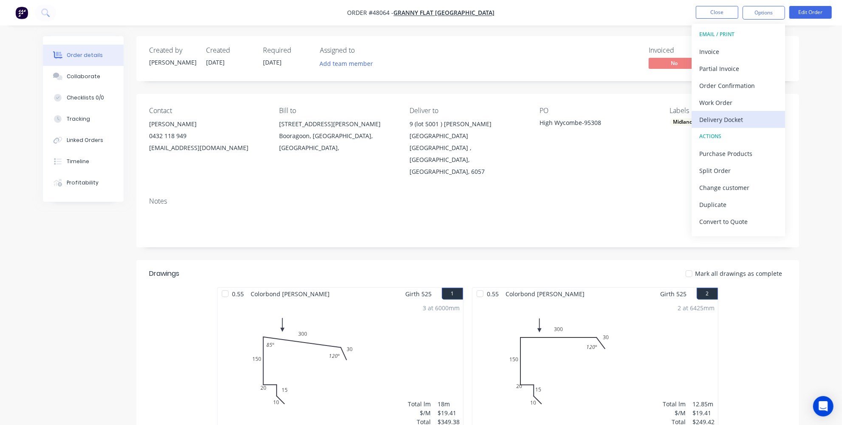
click at [723, 119] on div "Delivery Docket" at bounding box center [738, 119] width 78 height 12
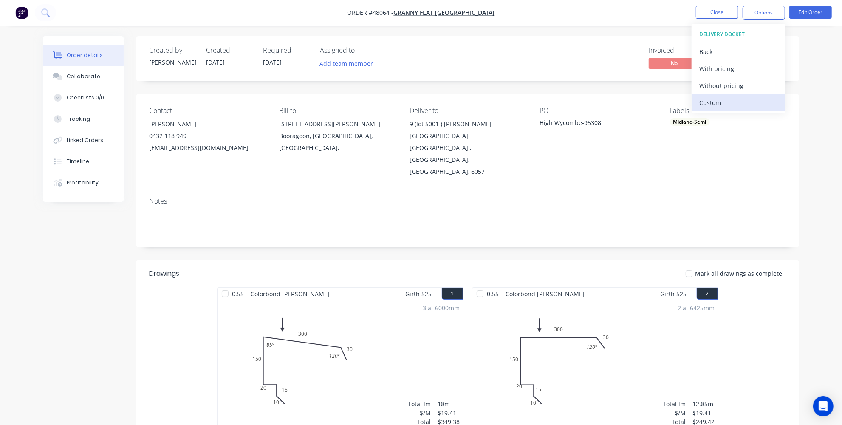
click at [711, 97] on div "Custom" at bounding box center [738, 102] width 78 height 12
click at [721, 83] on div "Without pricing" at bounding box center [738, 85] width 78 height 12
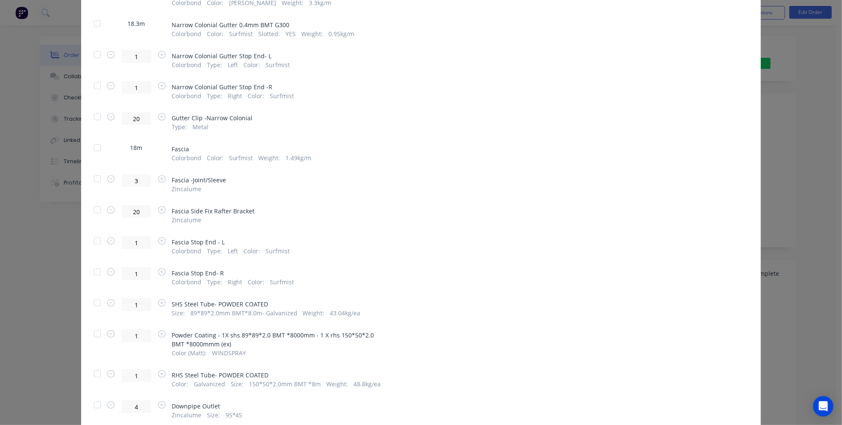
scroll to position [733, 0]
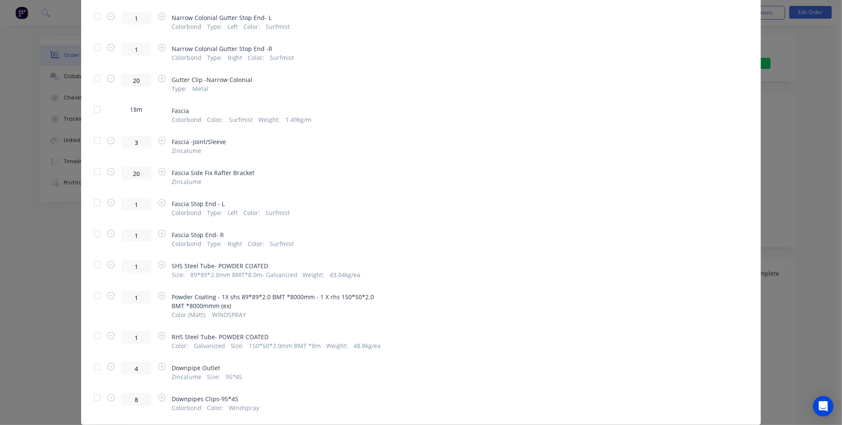
click at [96, 296] on div at bounding box center [97, 295] width 17 height 17
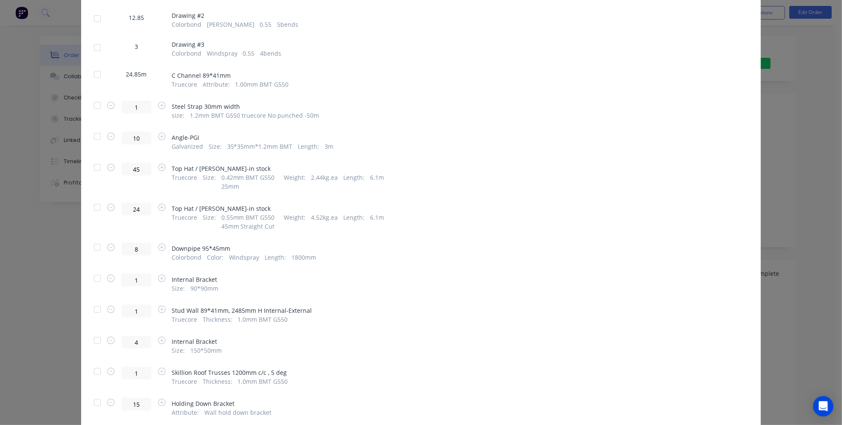
scroll to position [0, 0]
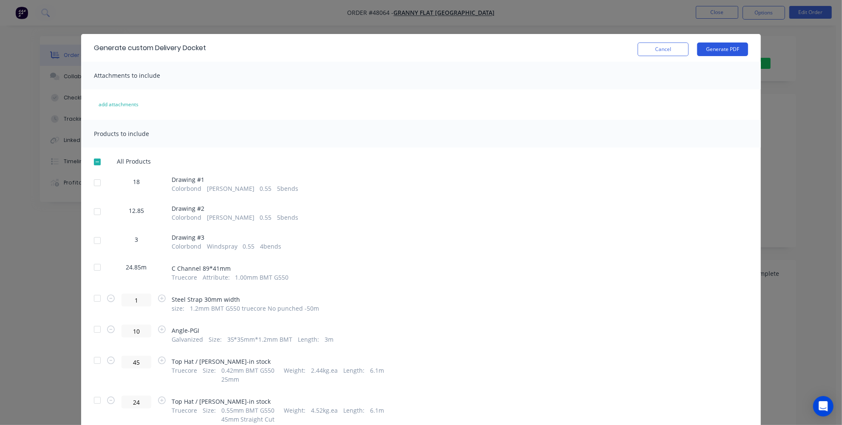
click at [732, 50] on button "Generate PDF" at bounding box center [722, 49] width 51 height 14
click at [670, 51] on button "Cancel" at bounding box center [662, 49] width 51 height 14
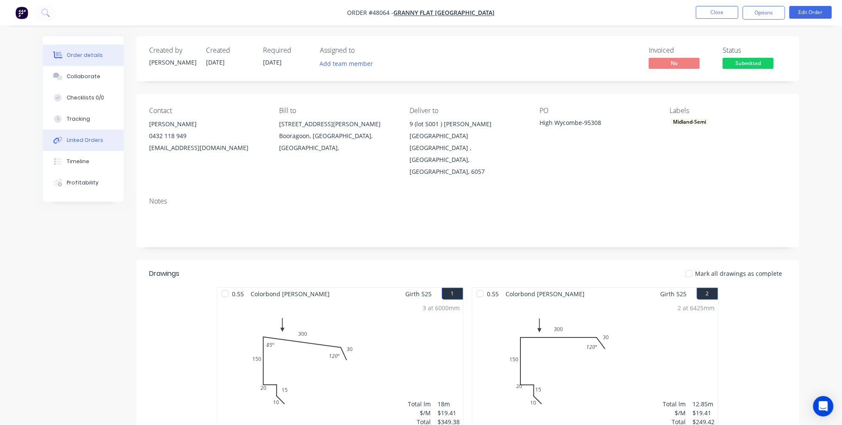
click at [79, 147] on button "Linked Orders" at bounding box center [83, 139] width 81 height 21
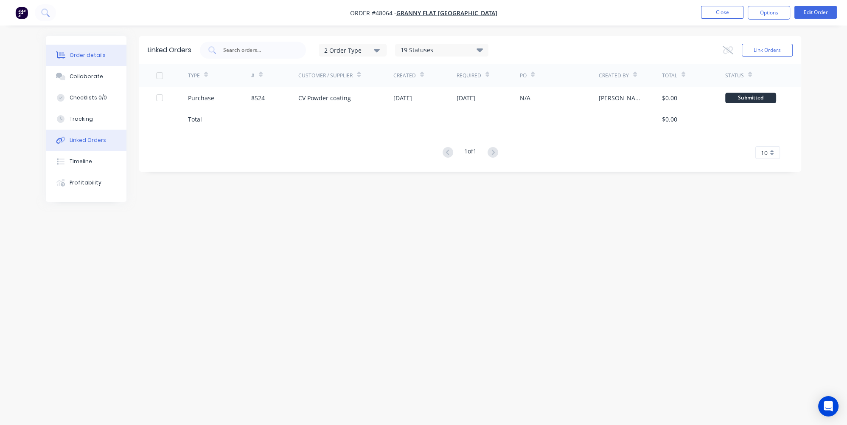
click at [81, 56] on div "Order details" at bounding box center [88, 55] width 36 height 8
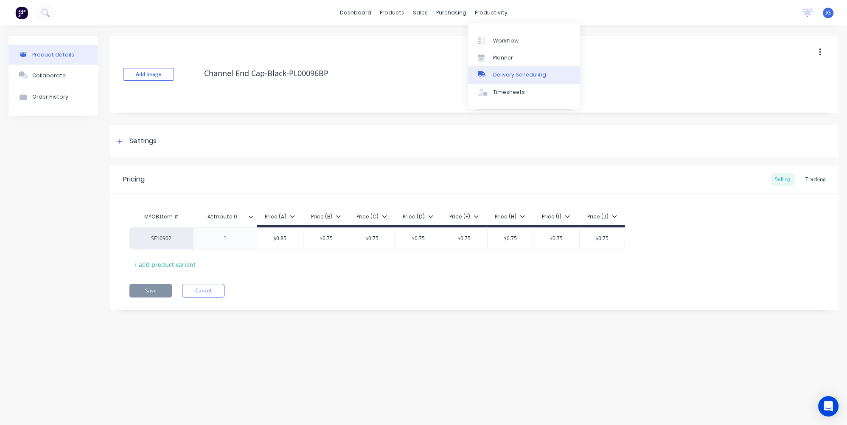
click at [503, 77] on div "Delivery Scheduling" at bounding box center [519, 75] width 53 height 8
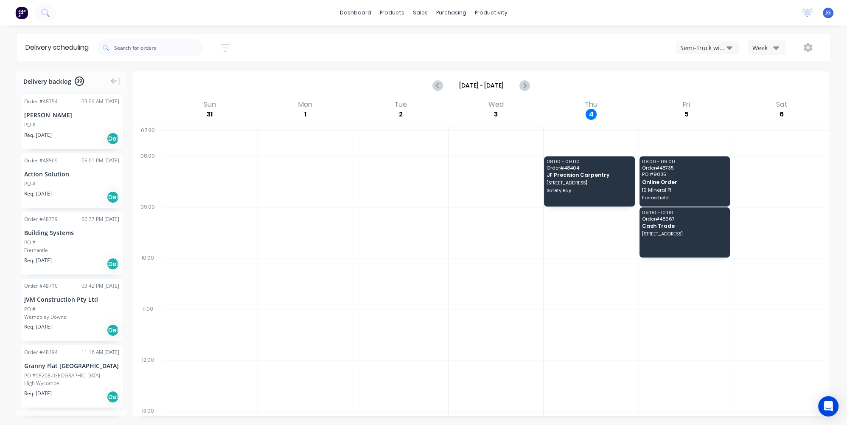
click at [716, 49] on div "Semi-Truck with Hiab" at bounding box center [704, 47] width 46 height 9
click at [718, 101] on div "Utes Delivery" at bounding box center [718, 103] width 84 height 17
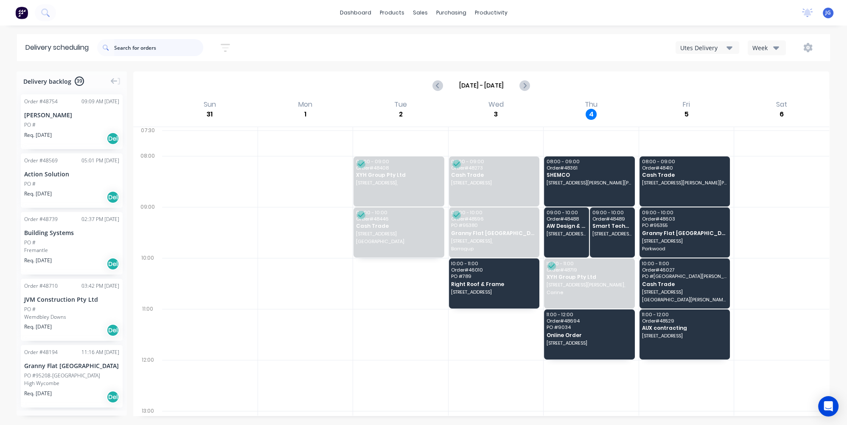
click at [123, 51] on input "text" at bounding box center [158, 47] width 89 height 17
type input "8524"
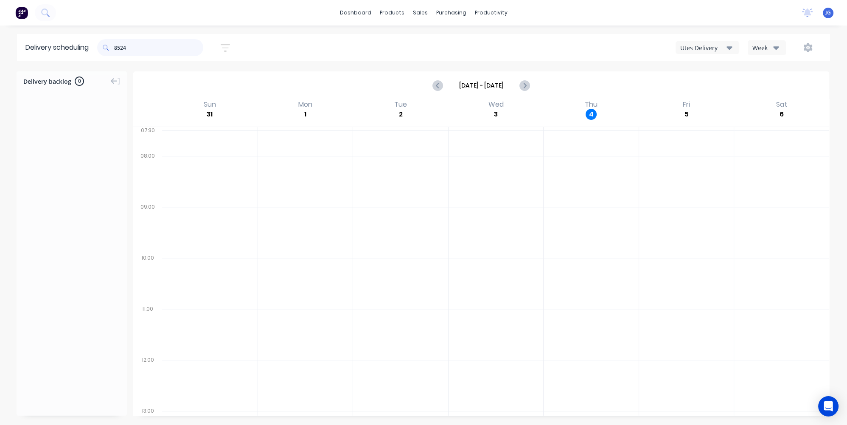
drag, startPoint x: 144, startPoint y: 49, endPoint x: 76, endPoint y: 48, distance: 68.8
click at [80, 48] on header "Delivery scheduling 8524 Sort by Most recent Created date Required date Order n…" at bounding box center [423, 47] width 813 height 27
type input "48064"
click at [73, 144] on div "High Wycombe" at bounding box center [71, 145] width 95 height 8
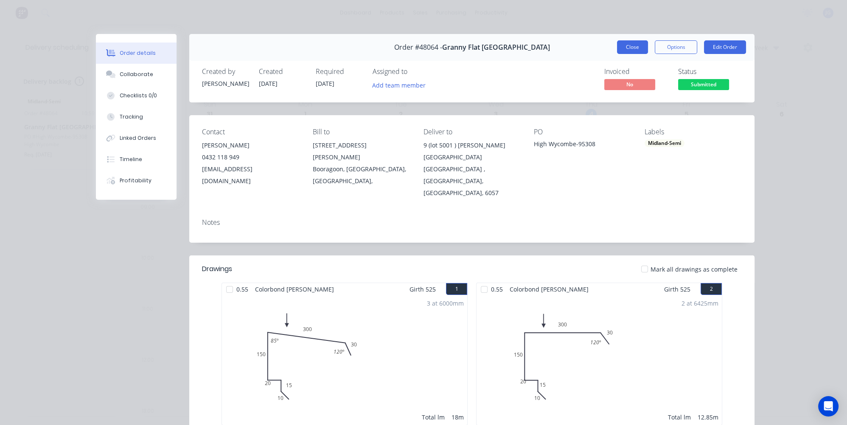
click at [633, 42] on button "Close" at bounding box center [632, 47] width 31 height 14
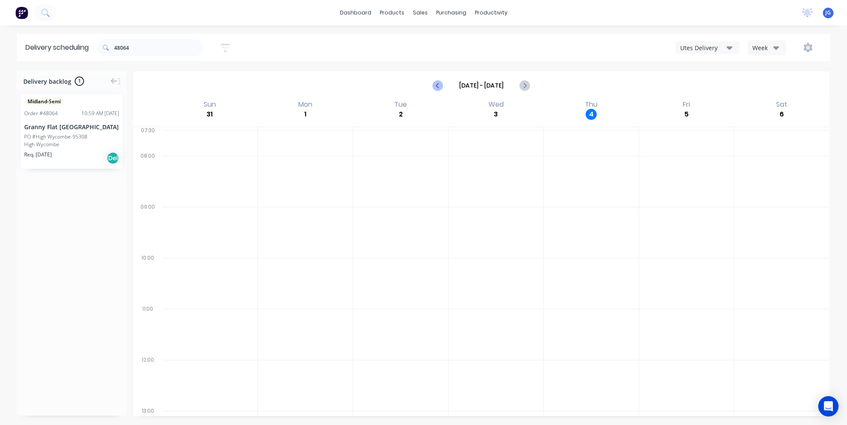
click at [442, 85] on icon "Previous page" at bounding box center [438, 85] width 10 height 10
click at [524, 83] on icon "Next page" at bounding box center [525, 85] width 4 height 7
click at [529, 84] on icon "Next page" at bounding box center [525, 85] width 10 height 10
type input "[DATE] - [DATE]"
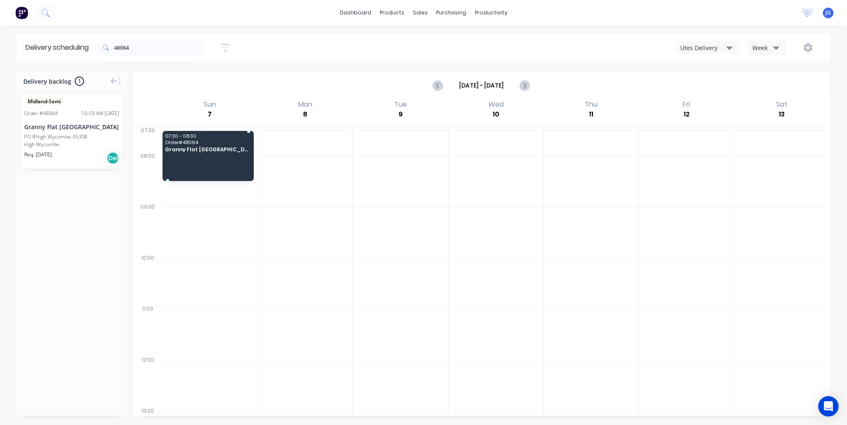
drag, startPoint x: 55, startPoint y: 138, endPoint x: 206, endPoint y: 151, distance: 152.1
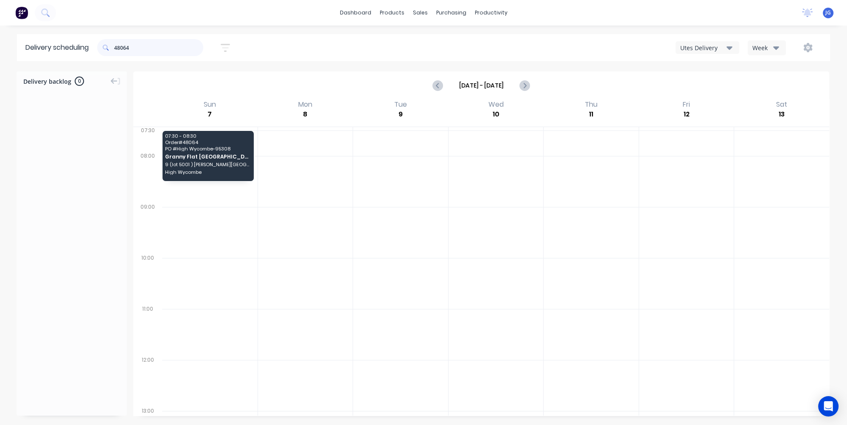
drag, startPoint x: 155, startPoint y: 44, endPoint x: 79, endPoint y: 42, distance: 76.4
click at [79, 42] on header "Delivery scheduling 48064 Sort by Most recent Created date Required date Order …" at bounding box center [423, 47] width 813 height 27
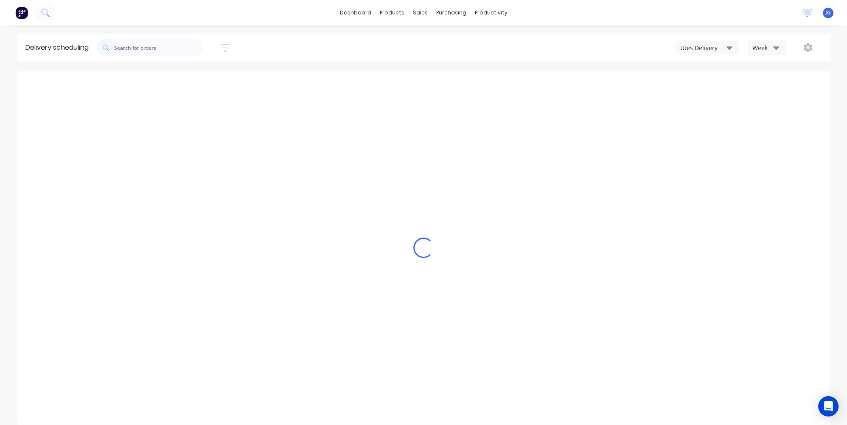
click at [82, 227] on div "Loading..." at bounding box center [423, 247] width 813 height 352
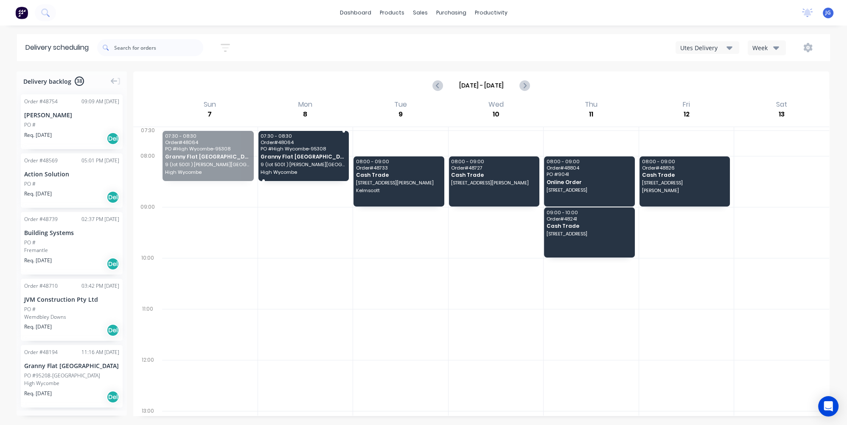
drag, startPoint x: 205, startPoint y: 156, endPoint x: 216, endPoint y: 157, distance: 11.5
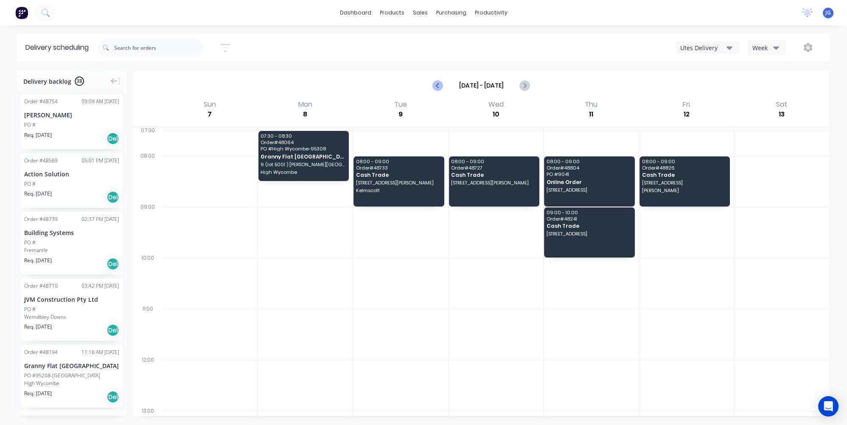
click at [435, 81] on icon "Previous page" at bounding box center [438, 85] width 10 height 10
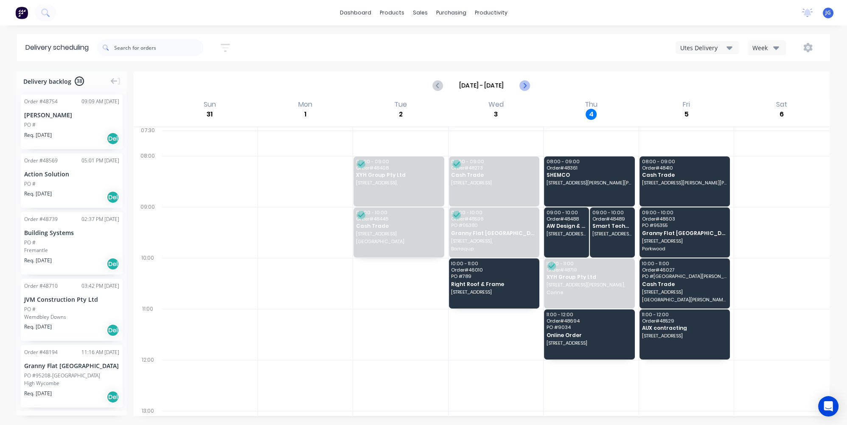
click at [522, 86] on icon "Next page" at bounding box center [525, 85] width 10 height 10
type input "Sep 7 - Sep 13"
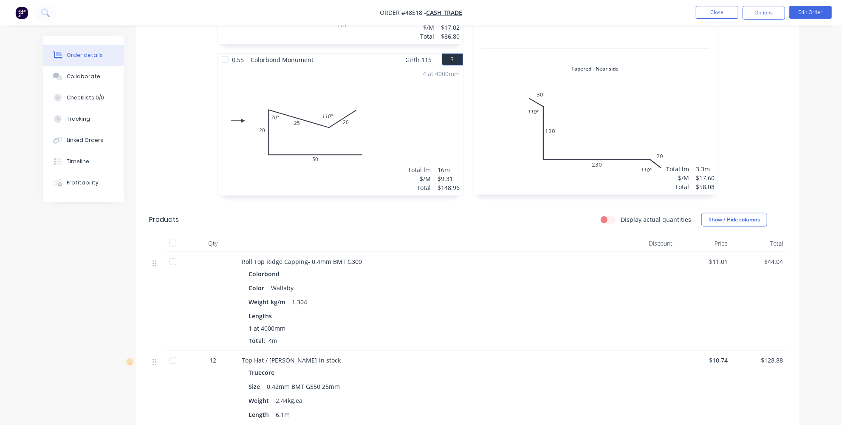
scroll to position [386, 0]
